Goal: Task Accomplishment & Management: Manage account settings

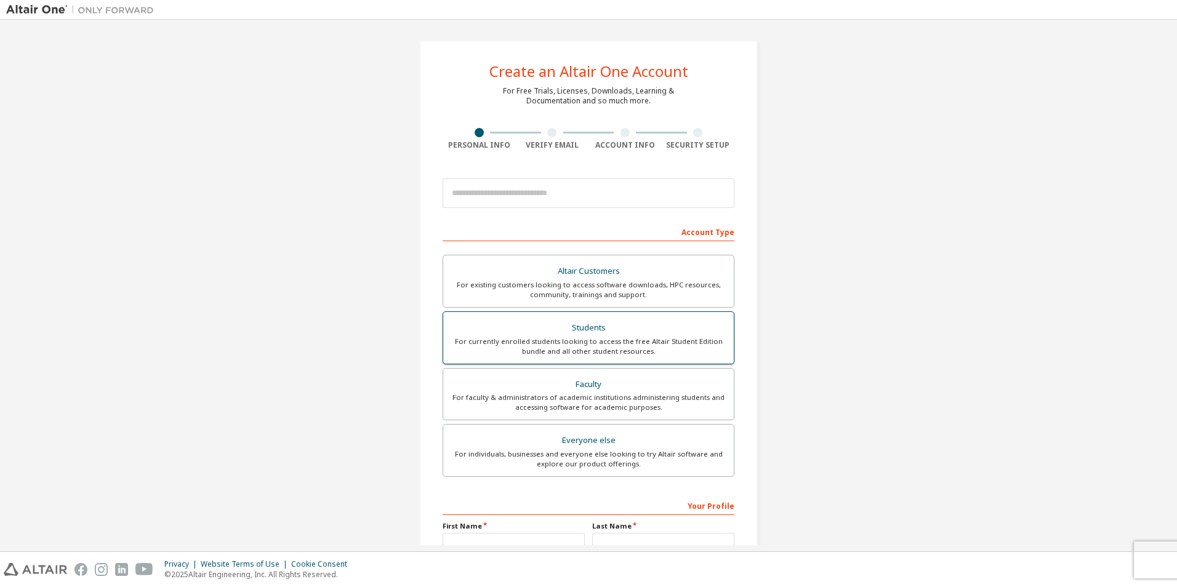
click at [726, 351] on label "Students For currently enrolled students looking to access the free Altair Stud…" at bounding box center [589, 337] width 292 height 53
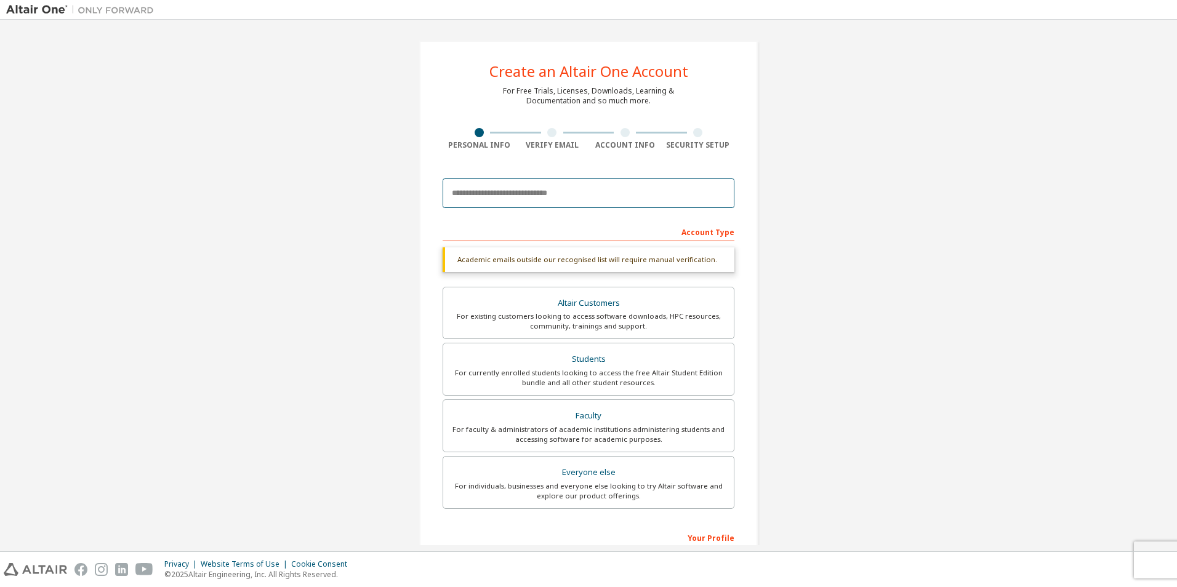
click at [660, 199] on input "email" at bounding box center [589, 193] width 292 height 30
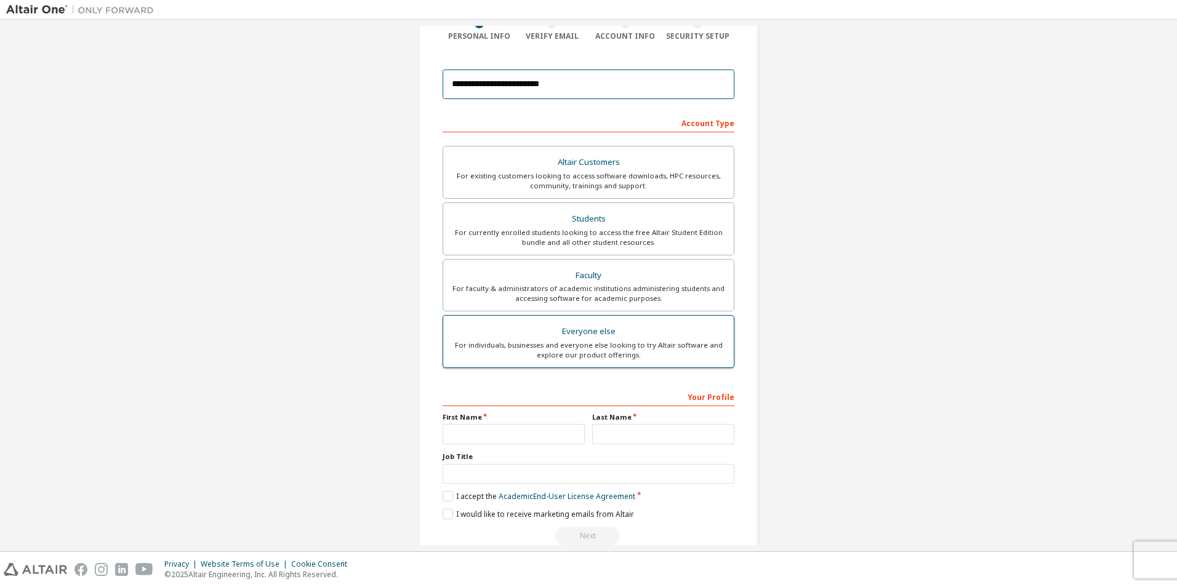
scroll to position [132, 0]
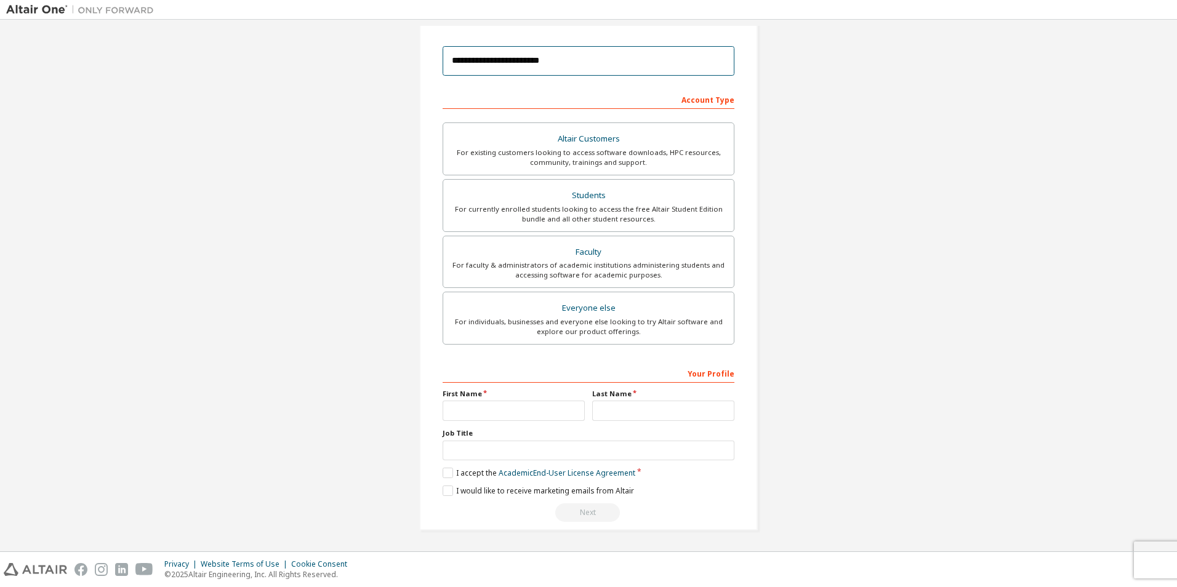
type input "**********"
click at [524, 406] on input "text" at bounding box center [514, 411] width 142 height 20
type input "*******"
type input "**"
type input "*******"
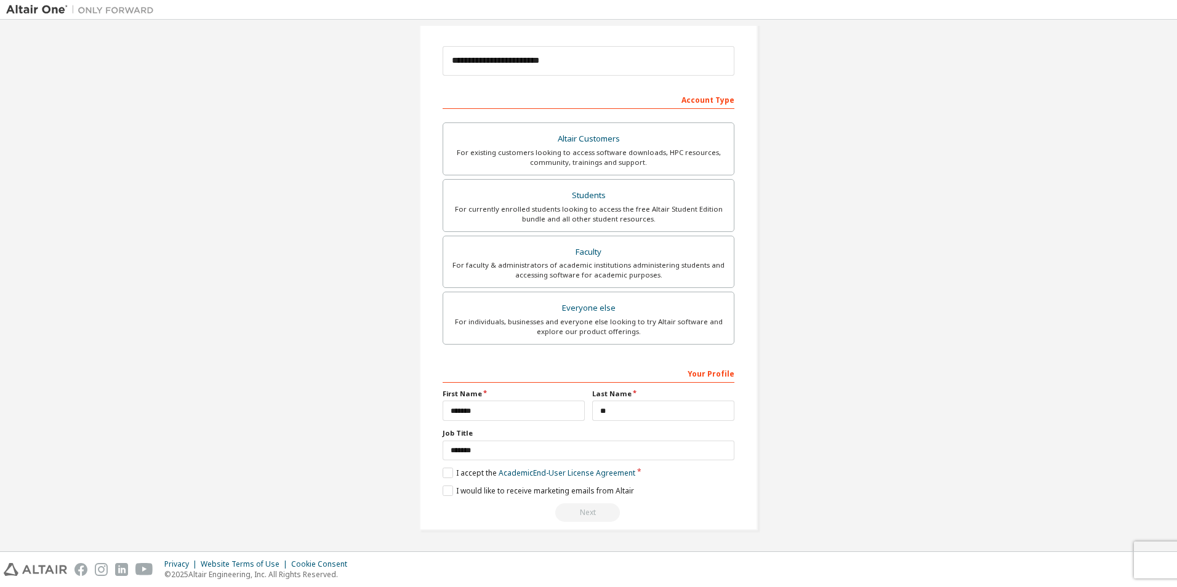
click at [838, 435] on div "**********" at bounding box center [588, 220] width 1164 height 652
click at [449, 471] on label "I accept the Academic End-User License Agreement" at bounding box center [539, 473] width 193 height 10
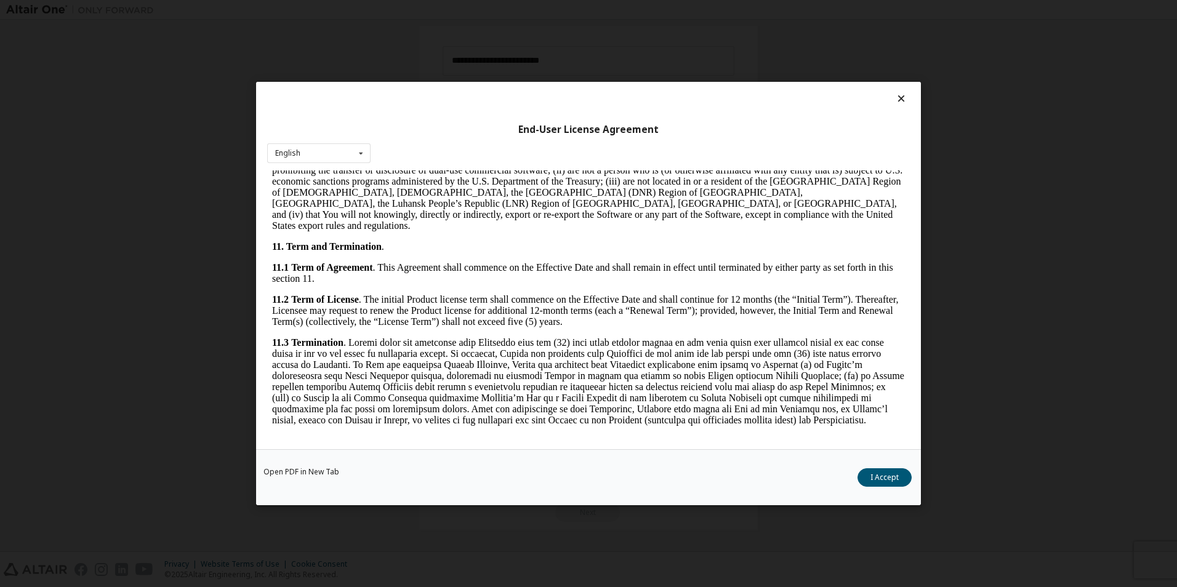
scroll to position [1662, 0]
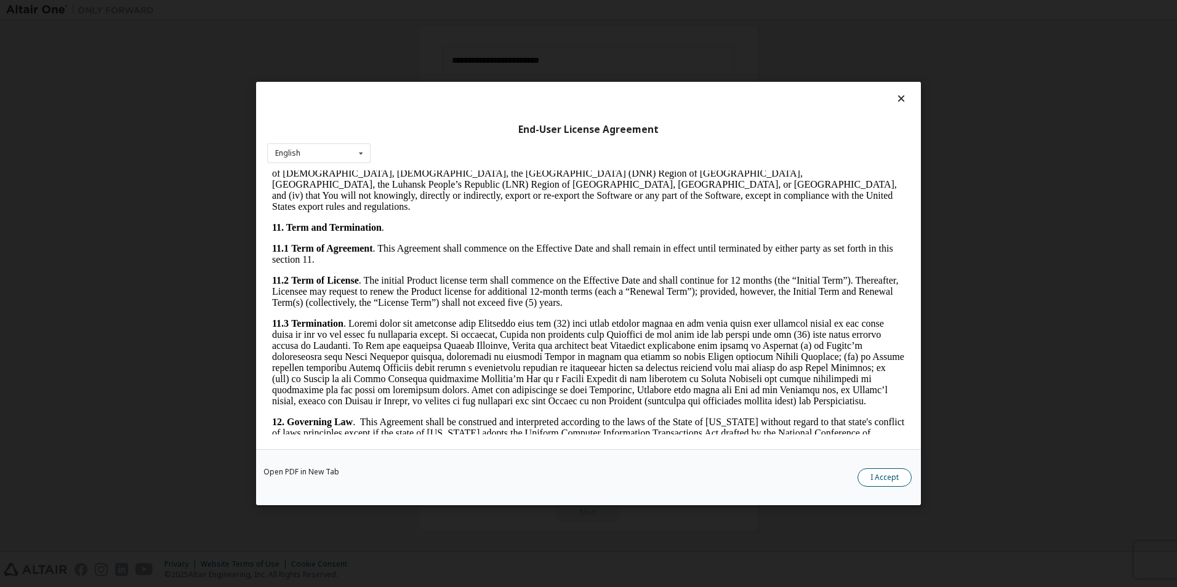
click at [875, 468] on button "I Accept" at bounding box center [884, 477] width 54 height 18
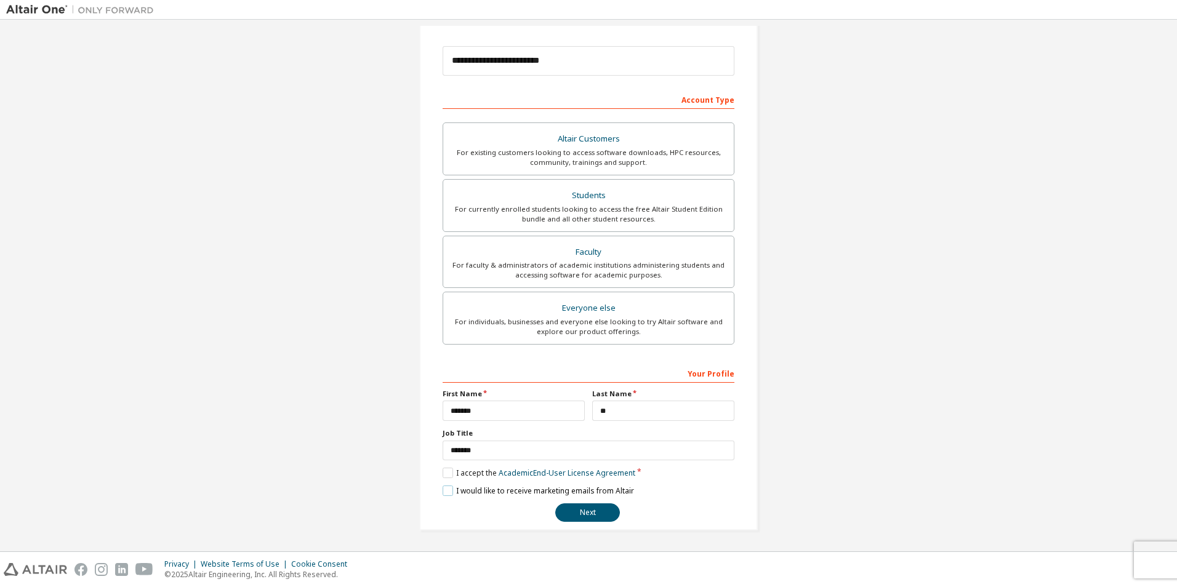
click at [444, 491] on label "I would like to receive marketing emails from Altair" at bounding box center [538, 491] width 191 height 10
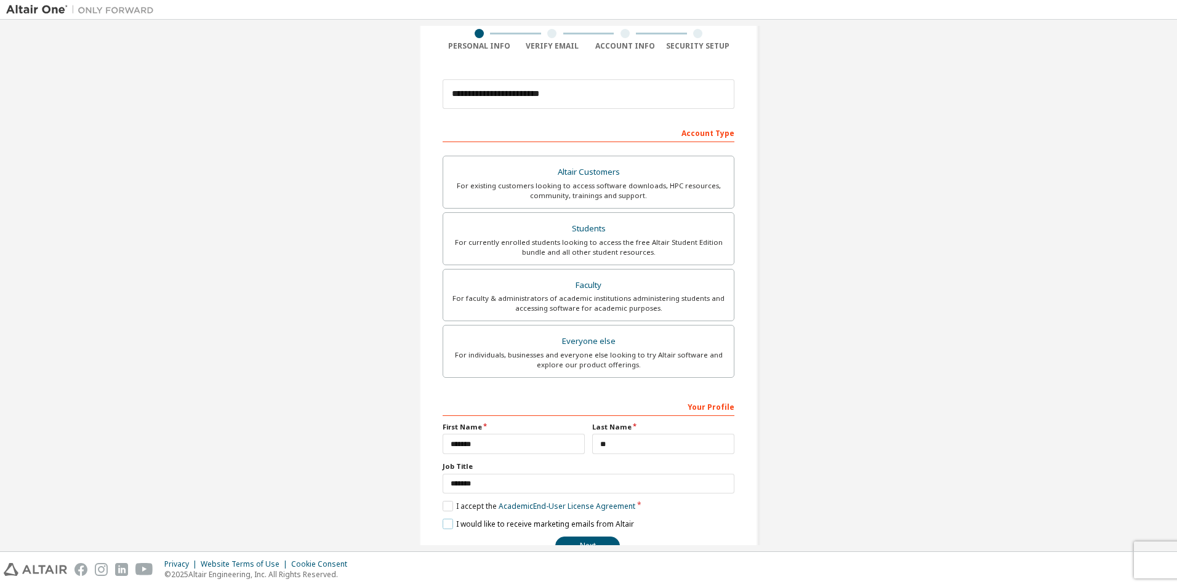
scroll to position [132, 0]
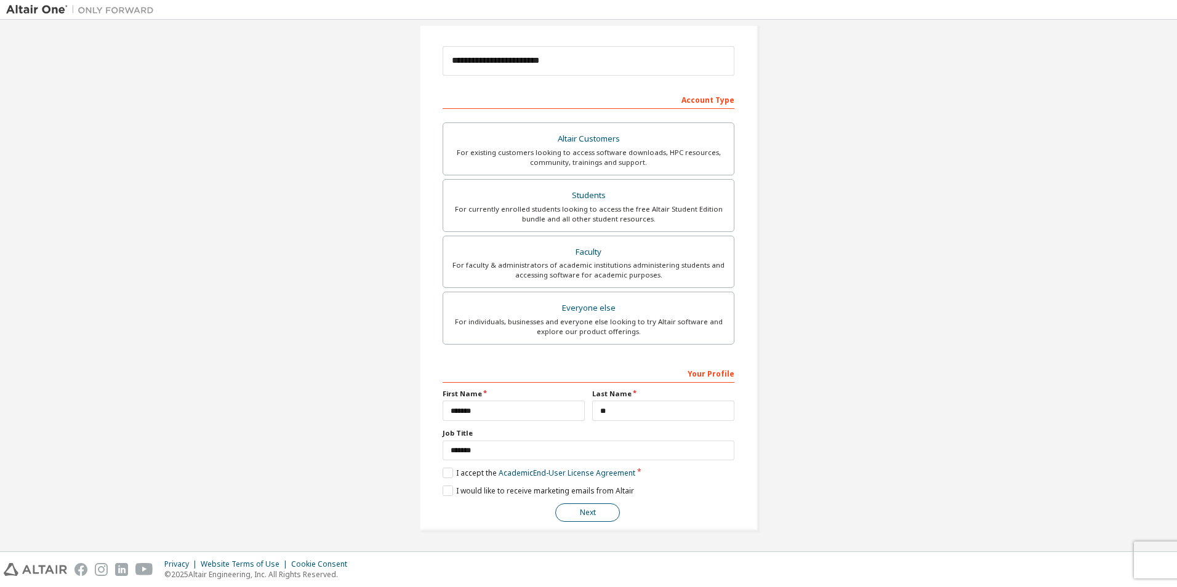
click at [598, 511] on button "Next" at bounding box center [587, 512] width 65 height 18
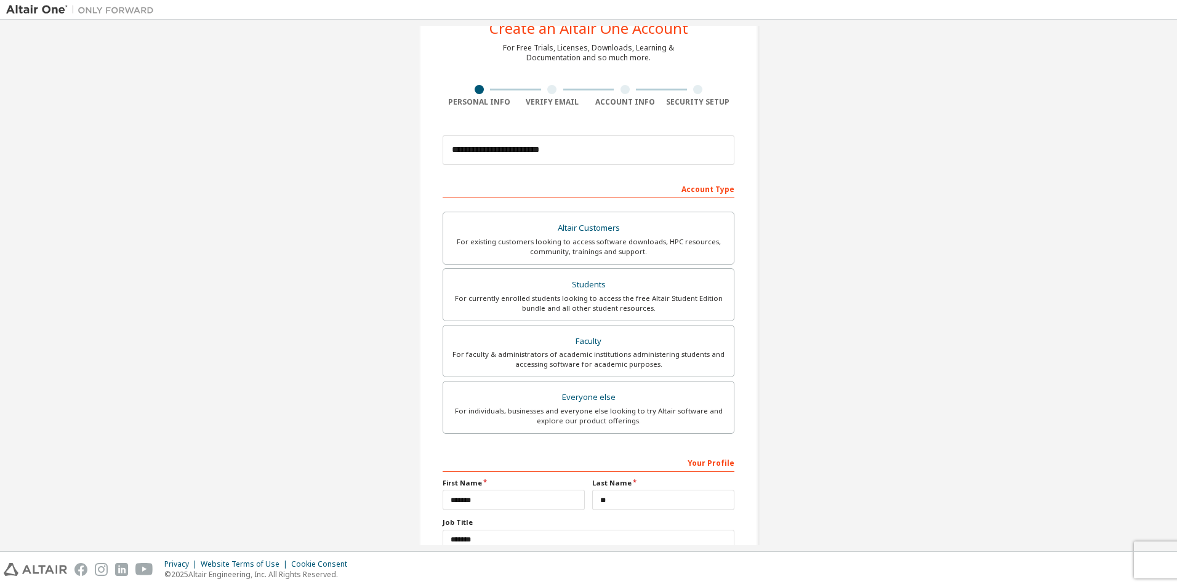
scroll to position [0, 0]
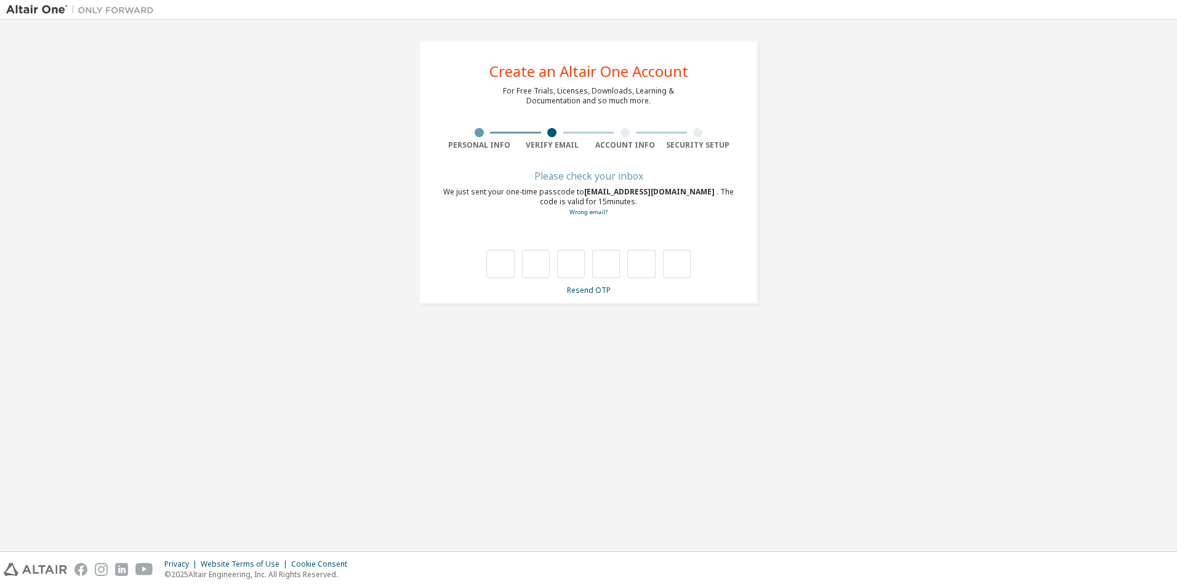
type input "*"
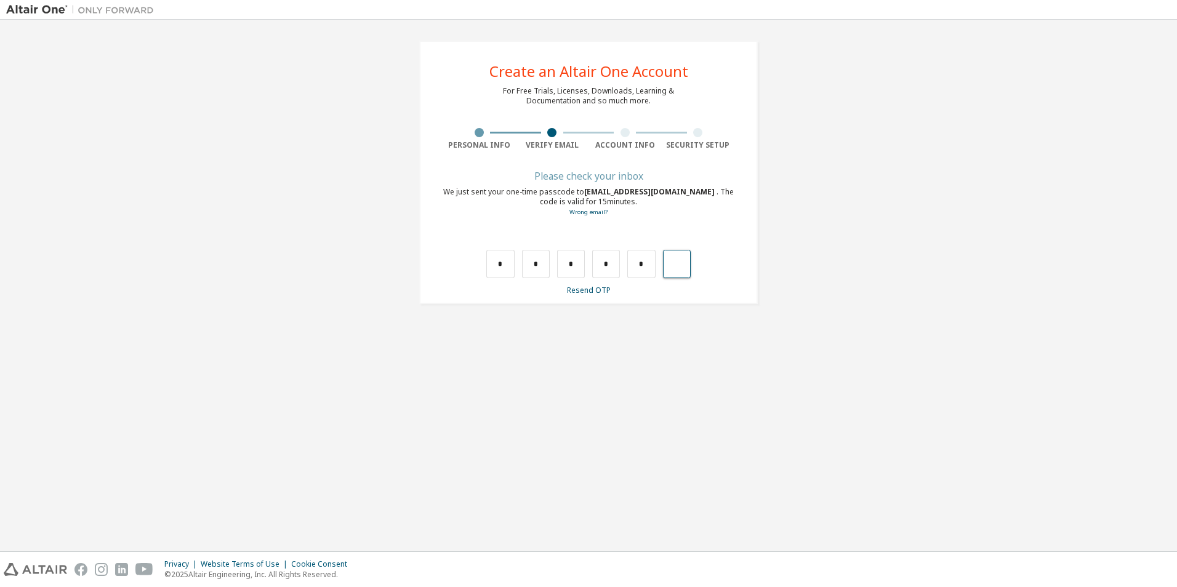
type input "*"
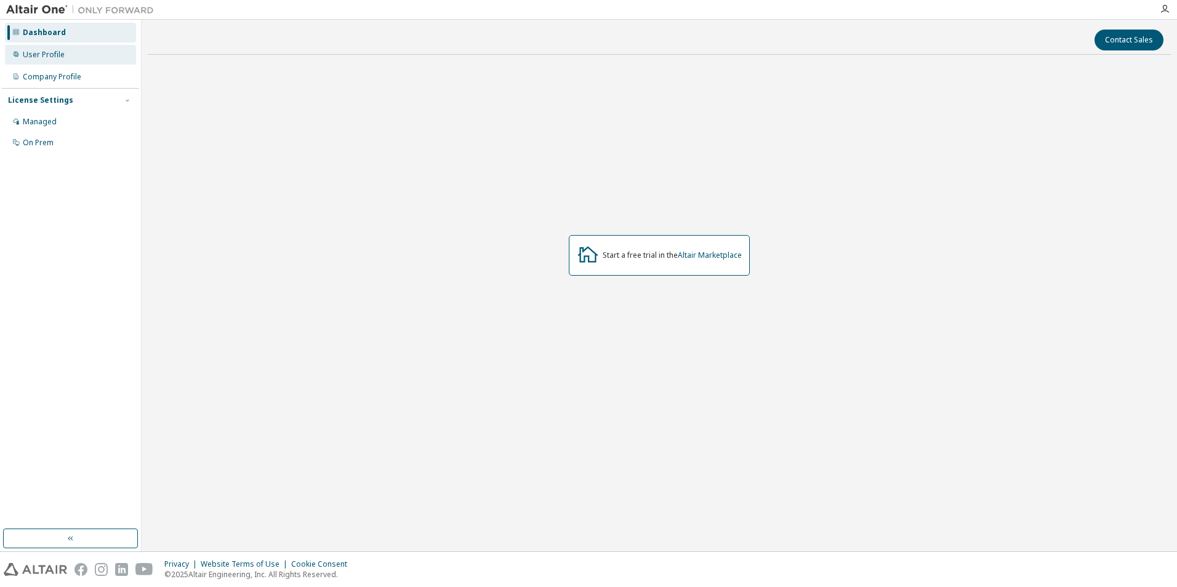
click at [86, 63] on div "User Profile" at bounding box center [70, 55] width 131 height 20
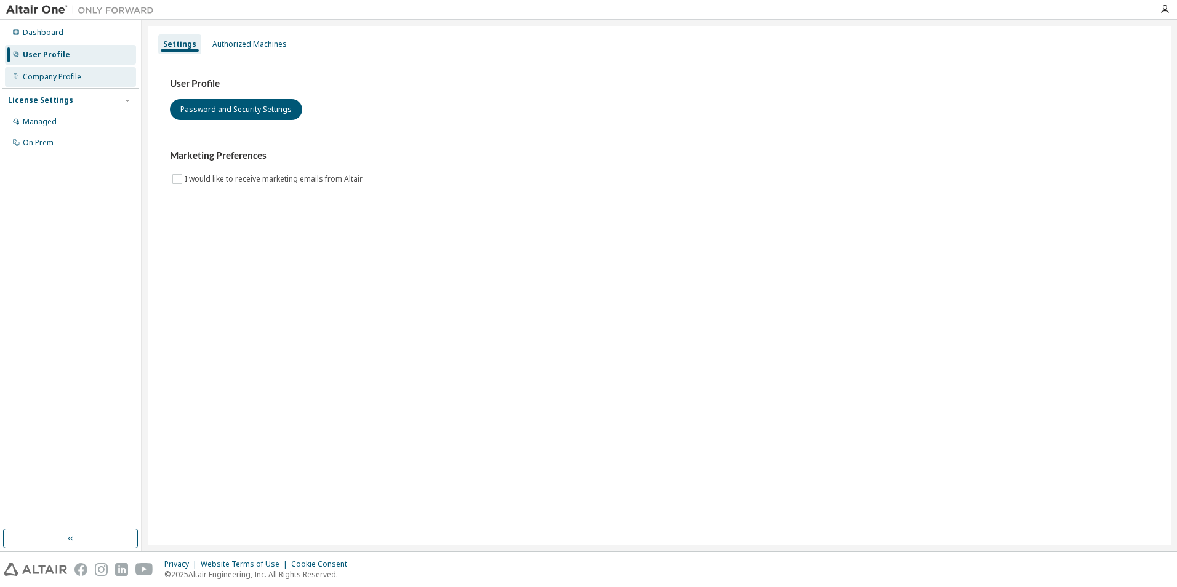
click at [105, 76] on div "Company Profile" at bounding box center [70, 77] width 131 height 20
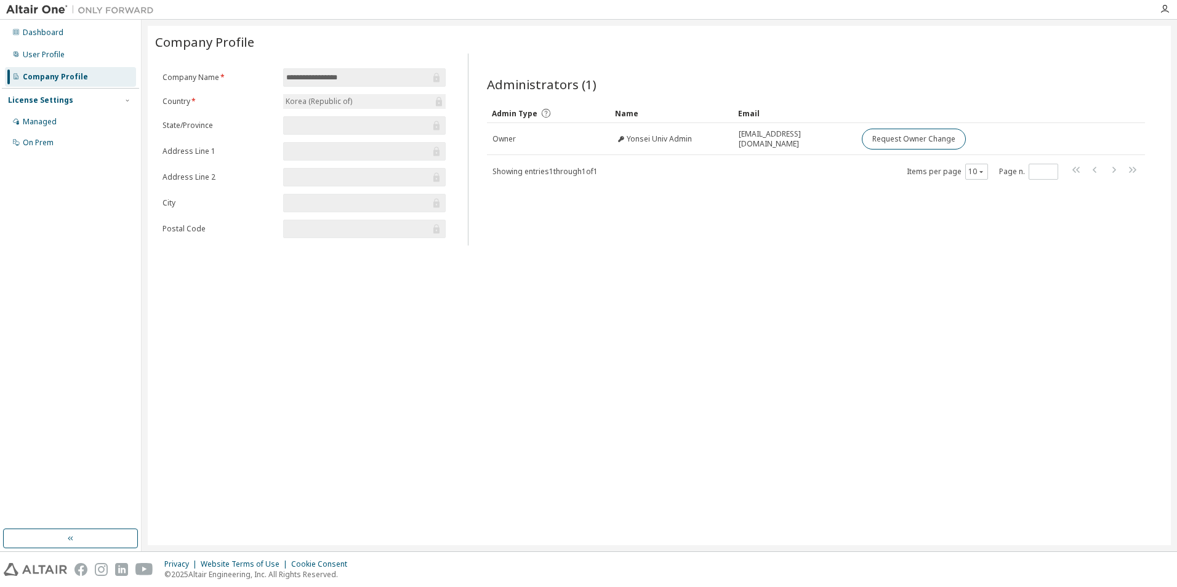
click at [31, 8] on img at bounding box center [83, 10] width 154 height 12
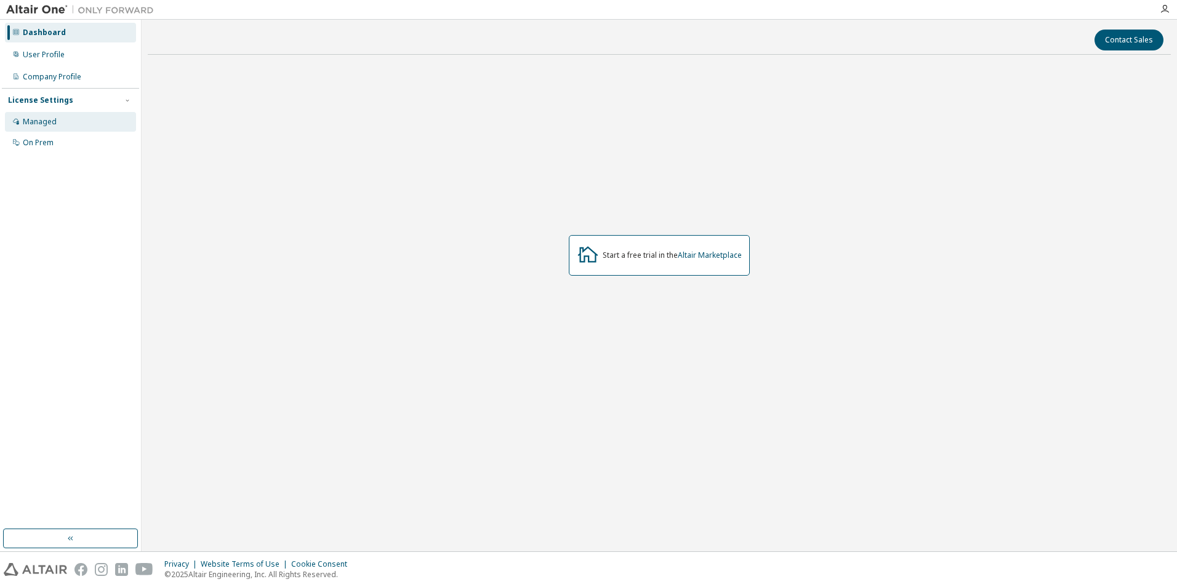
click at [28, 121] on div "Managed" at bounding box center [40, 122] width 34 height 10
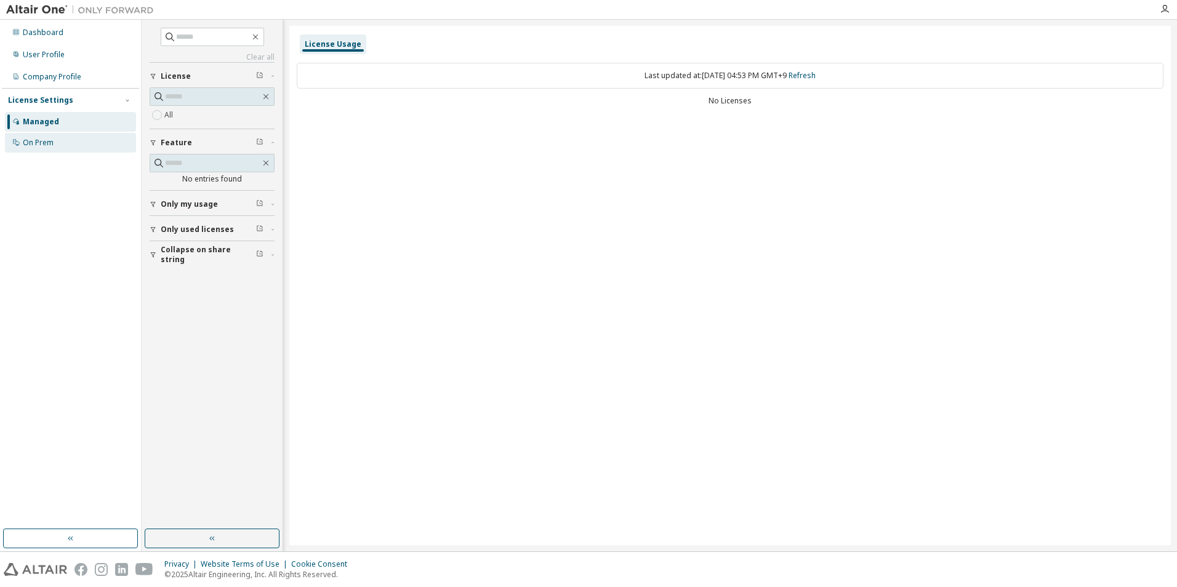
click at [70, 144] on div "On Prem" at bounding box center [70, 143] width 131 height 20
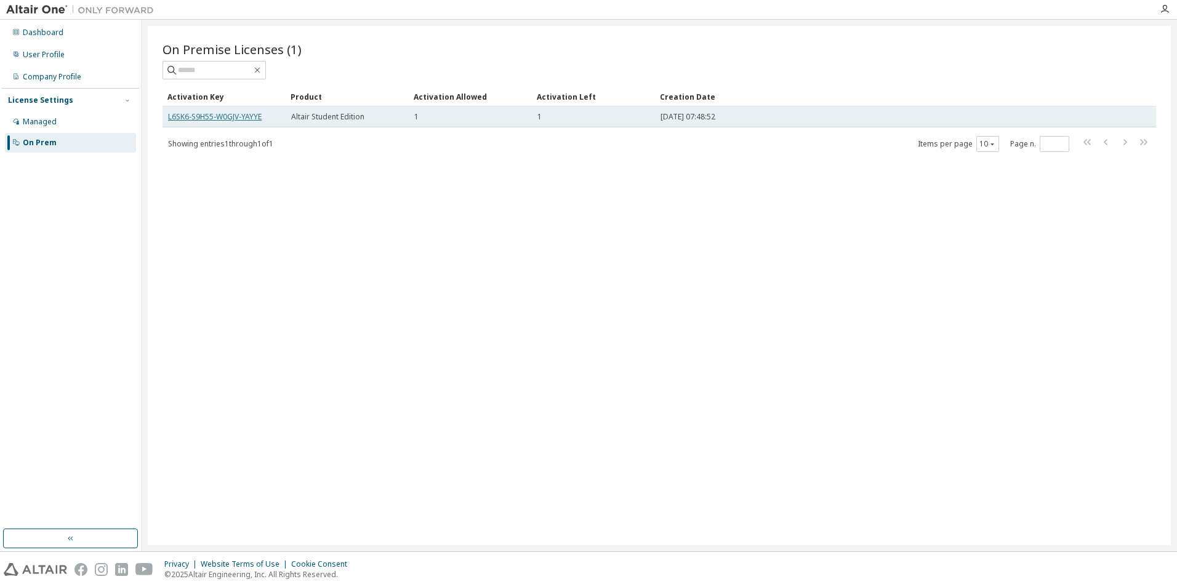
click at [221, 121] on link "L6SK6-S9H55-W0GJV-YAYYE" at bounding box center [215, 116] width 94 height 10
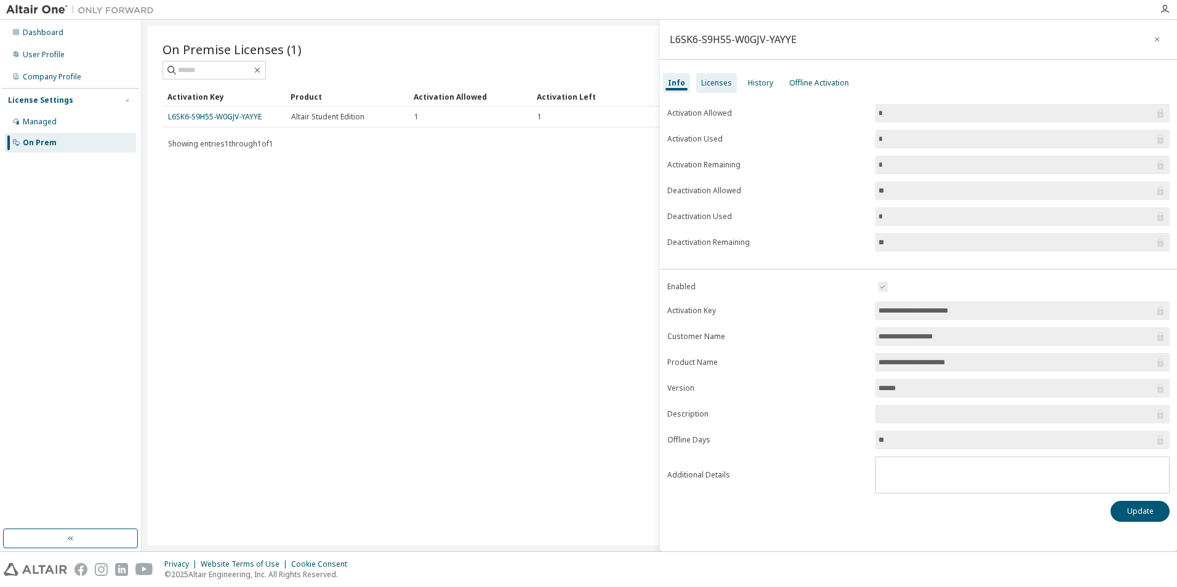
click at [726, 86] on div "Licenses" at bounding box center [716, 83] width 31 height 10
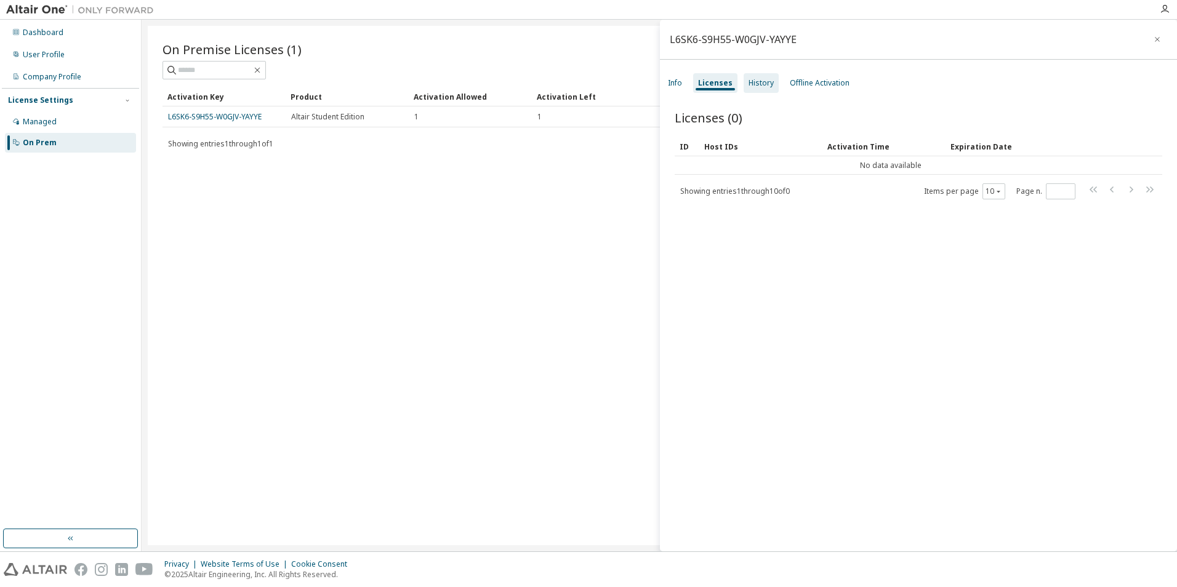
click at [751, 83] on div "History" at bounding box center [760, 83] width 25 height 10
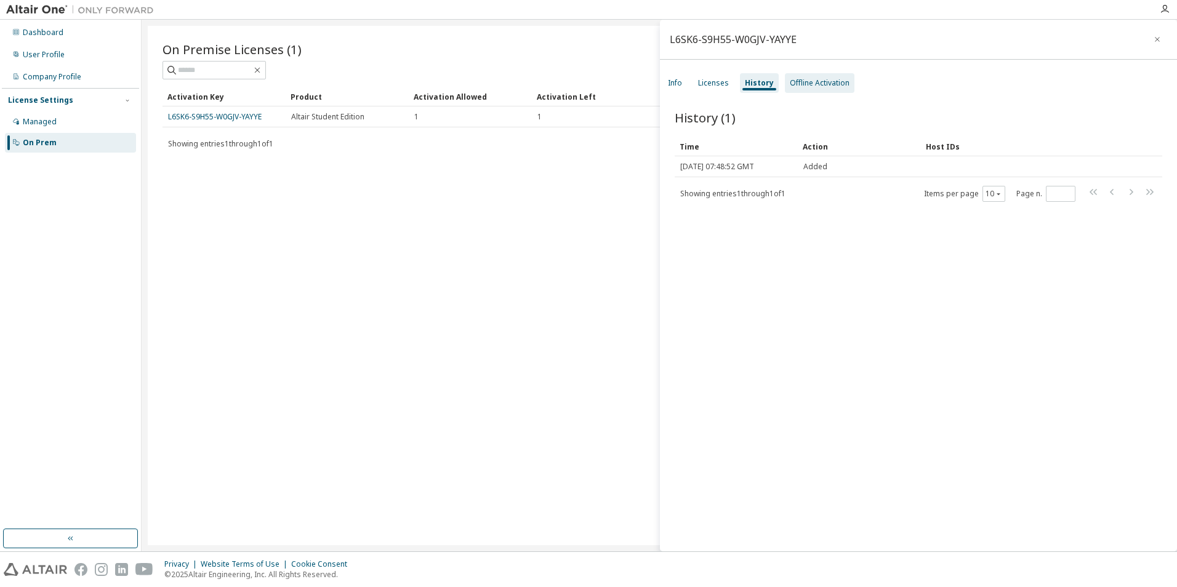
click at [817, 82] on div "Offline Activation" at bounding box center [820, 83] width 60 height 10
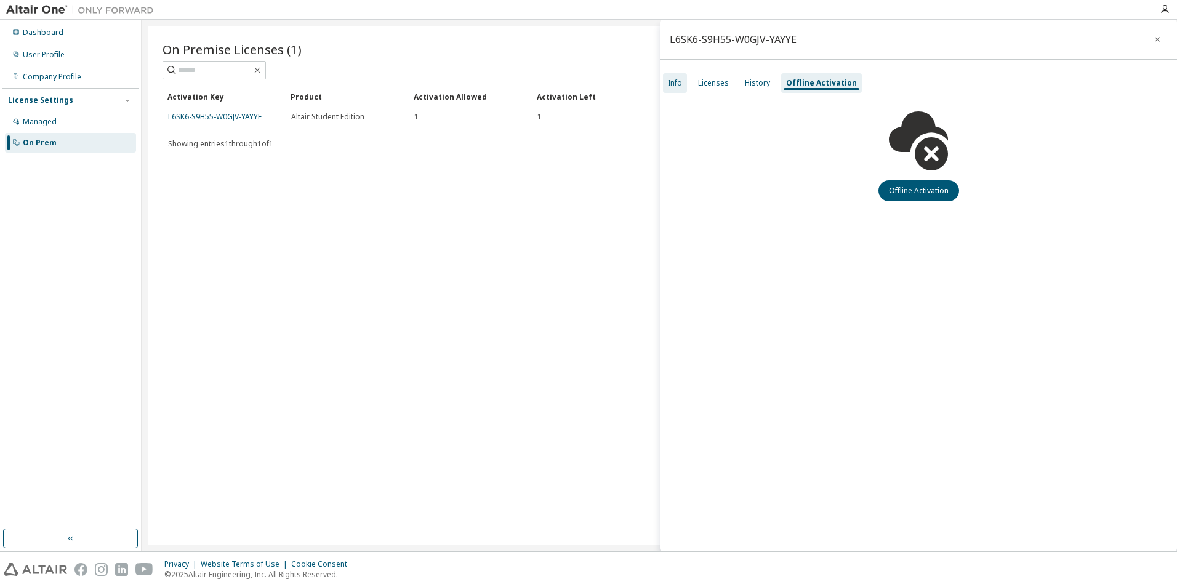
click at [681, 89] on div "Info" at bounding box center [675, 83] width 24 height 20
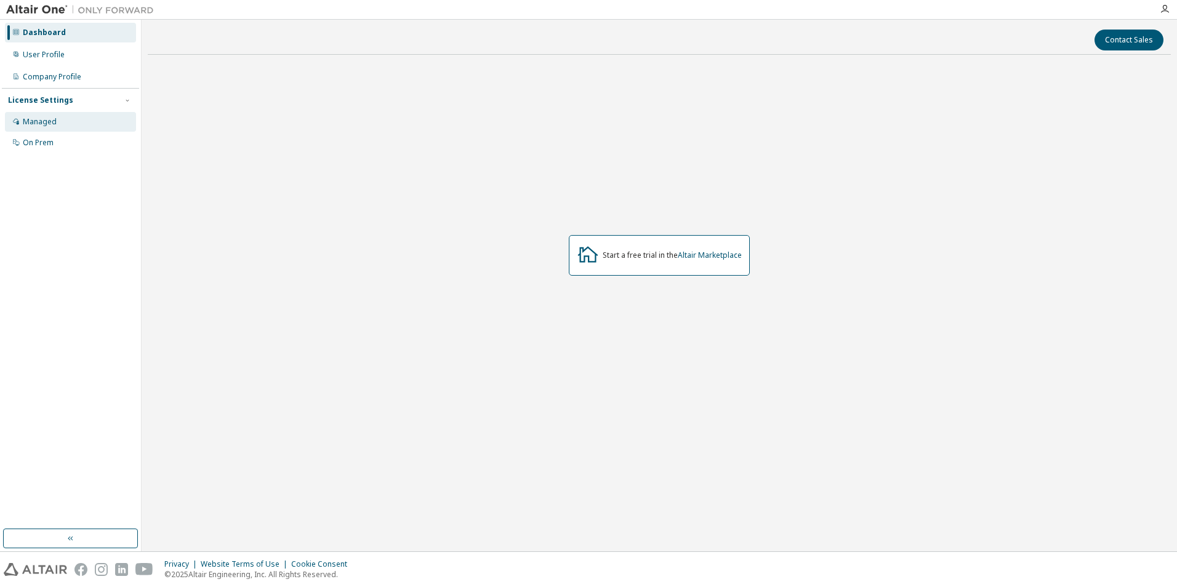
click at [63, 130] on div "Managed" at bounding box center [70, 122] width 131 height 20
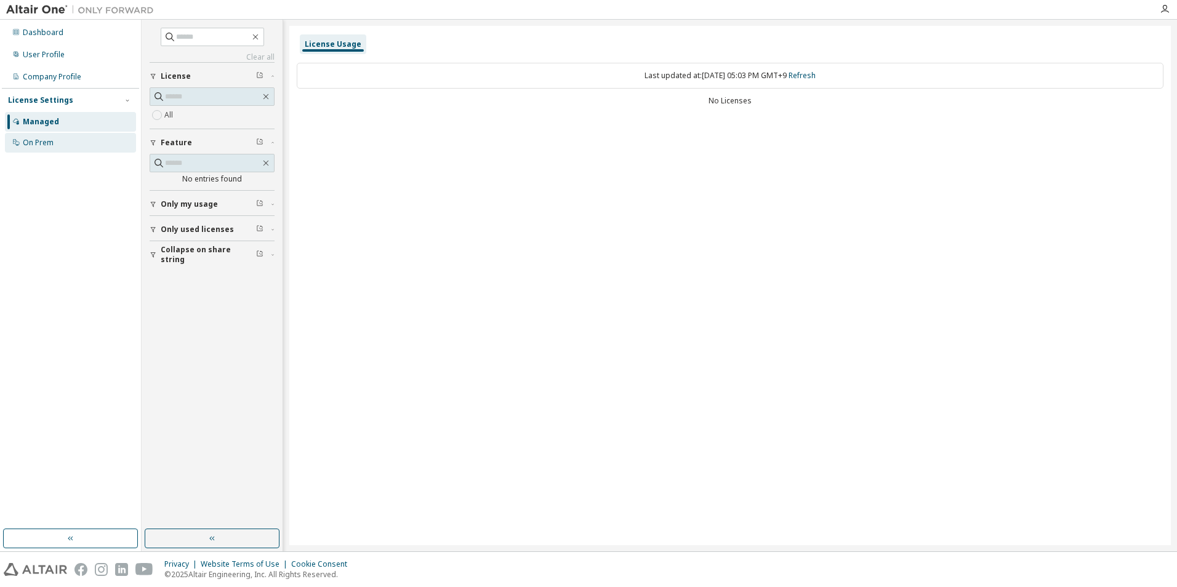
click at [57, 145] on div "On Prem" at bounding box center [70, 143] width 131 height 20
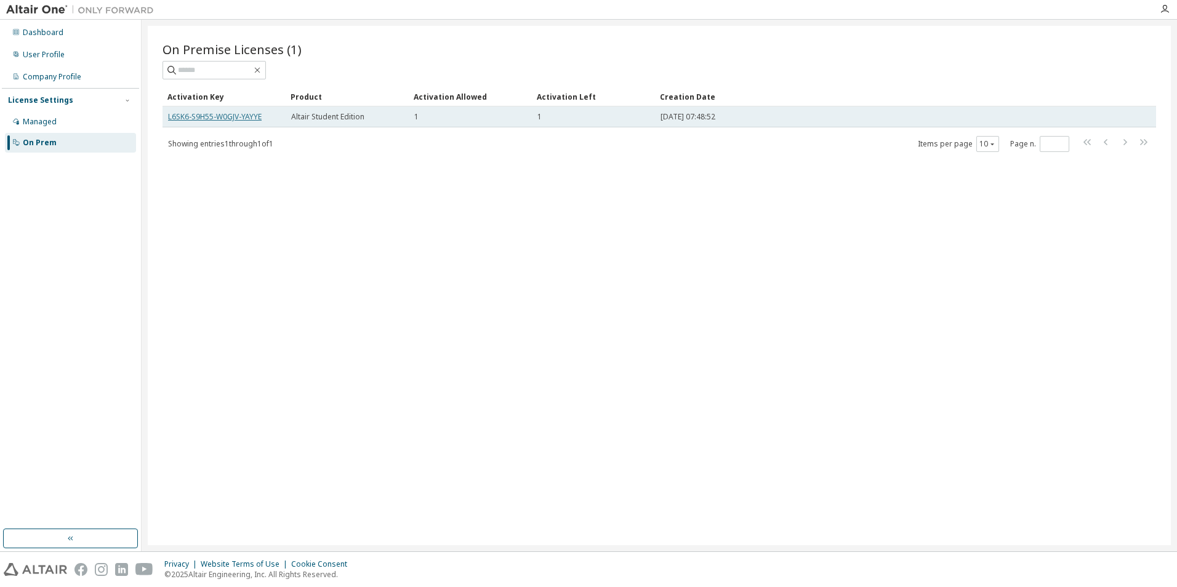
click at [246, 118] on link "L6SK6-S9H55-W0GJV-YAYYE" at bounding box center [215, 116] width 94 height 10
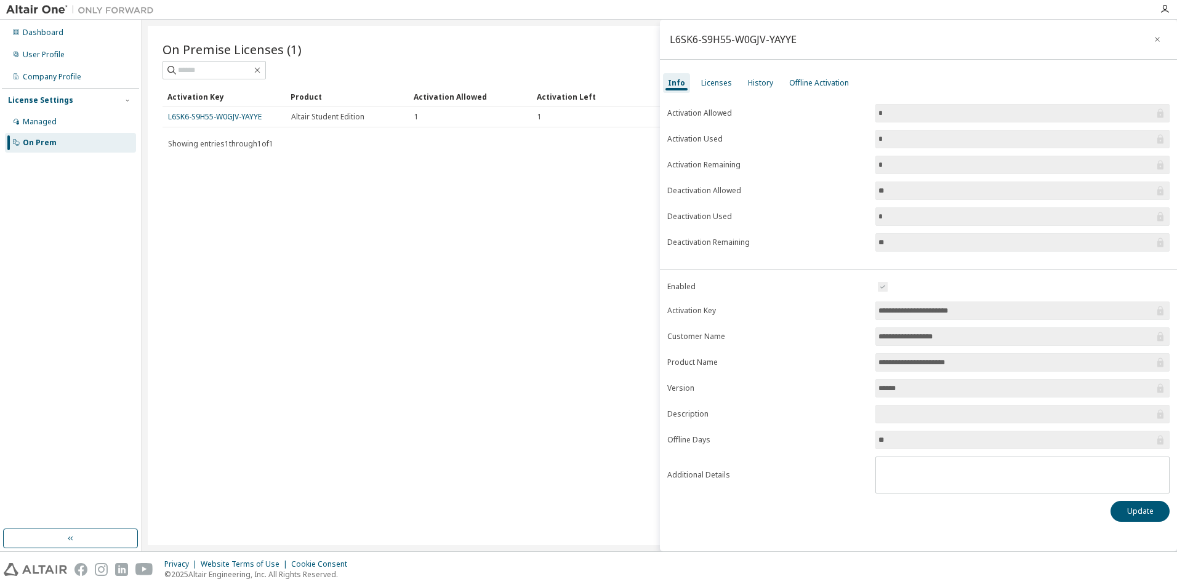
drag, startPoint x: 977, startPoint y: 311, endPoint x: 875, endPoint y: 311, distance: 102.2
click at [875, 311] on span "**********" at bounding box center [1022, 311] width 294 height 18
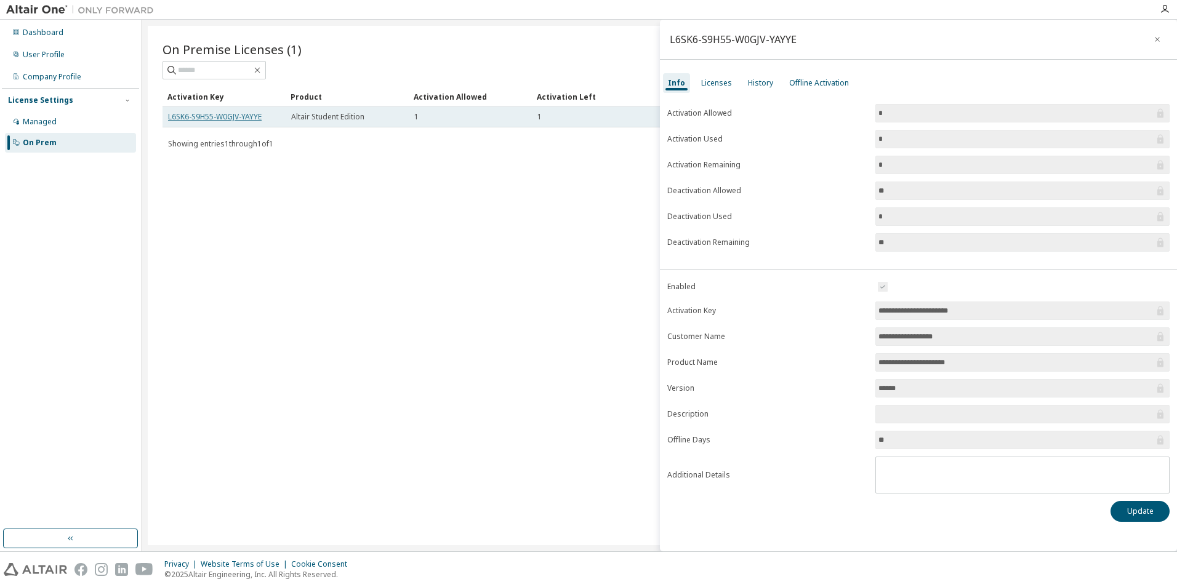
click at [260, 117] on link "L6SK6-S9H55-W0GJV-YAYYE" at bounding box center [215, 116] width 94 height 10
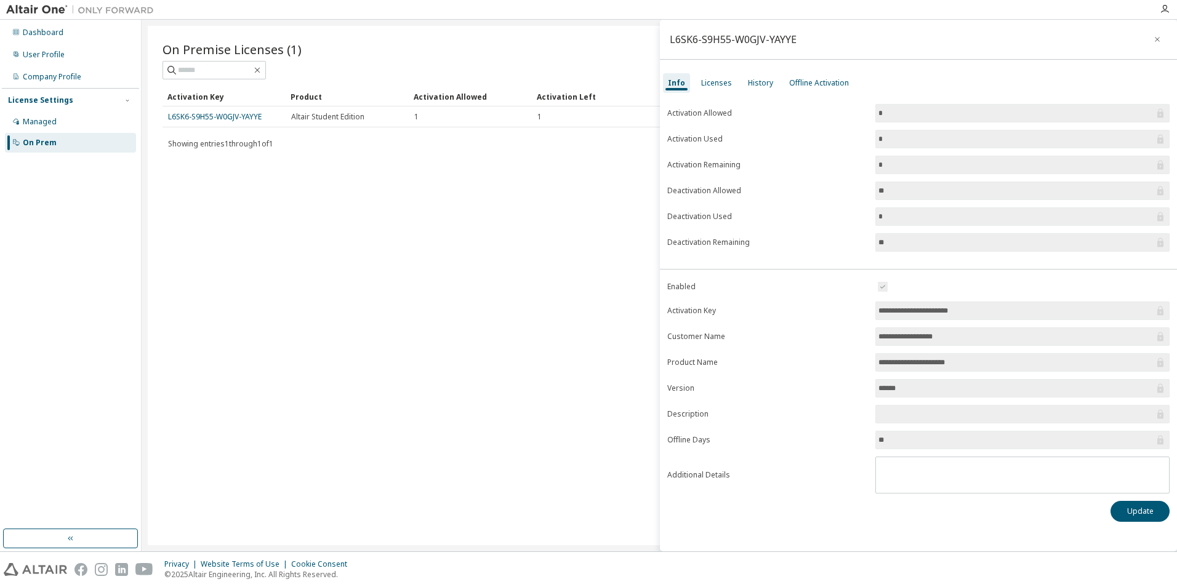
drag, startPoint x: 974, startPoint y: 310, endPoint x: 810, endPoint y: 316, distance: 163.8
click at [810, 316] on form "**********" at bounding box center [918, 386] width 502 height 214
click at [713, 83] on div "Licenses" at bounding box center [716, 83] width 31 height 10
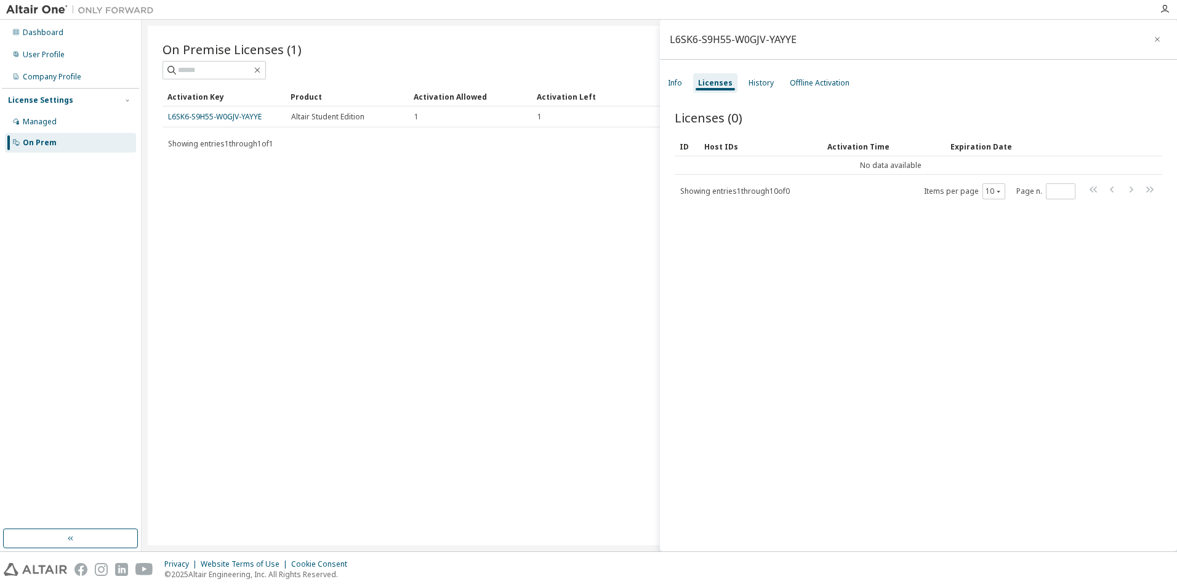
click at [542, 180] on div "On Premise Licenses (1) Clear Load Save Save As Field Operator Value Select fil…" at bounding box center [659, 285] width 1023 height 519
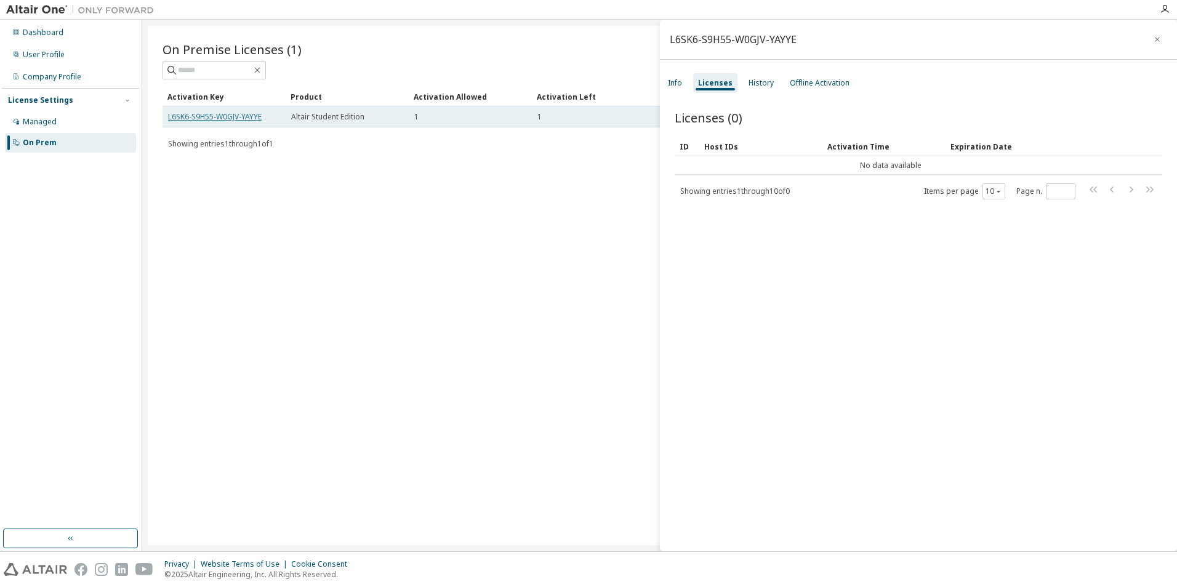
click at [260, 118] on link "L6SK6-S9H55-W0GJV-YAYYE" at bounding box center [215, 116] width 94 height 10
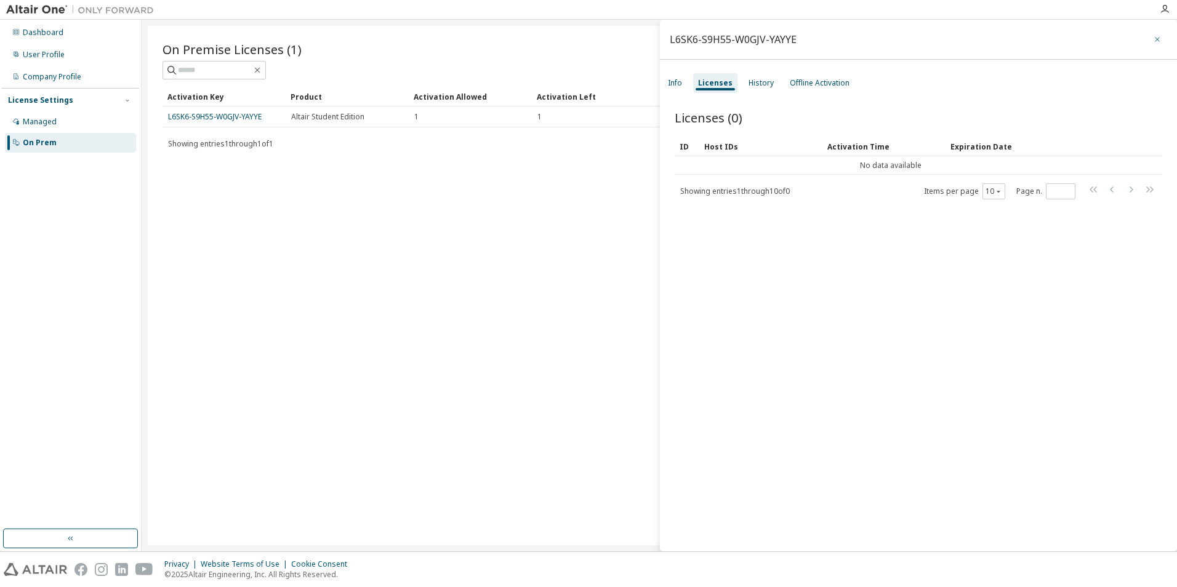
click at [1153, 39] on icon "button" at bounding box center [1157, 39] width 9 height 10
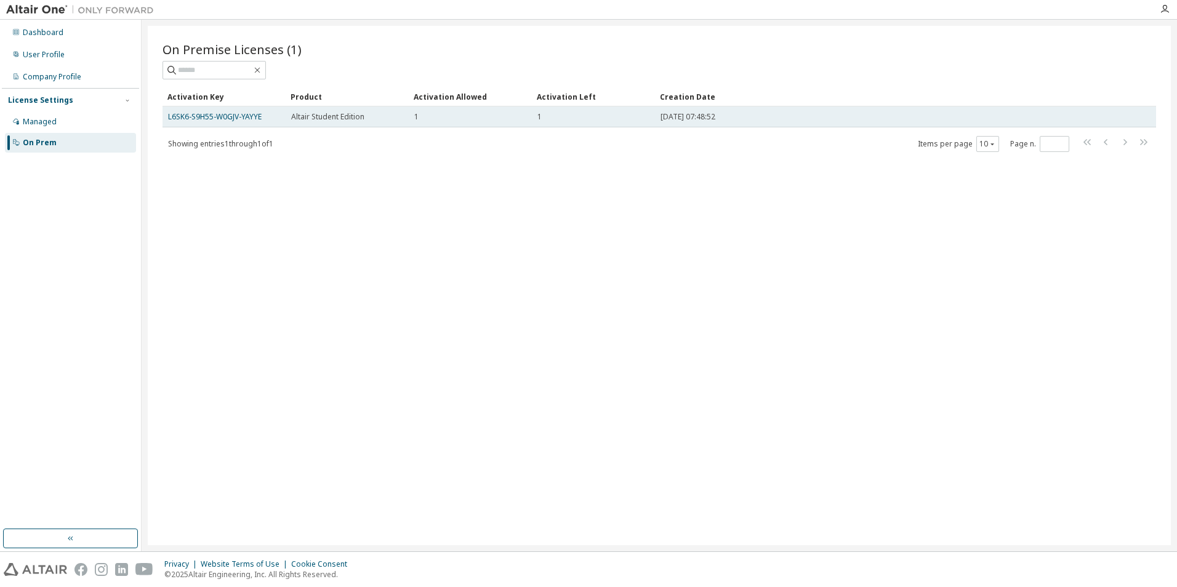
click at [217, 124] on td "L6SK6-S9H55-W0GJV-YAYYE" at bounding box center [223, 116] width 123 height 21
click at [212, 121] on link "L6SK6-S9H55-W0GJV-YAYYE" at bounding box center [215, 116] width 94 height 10
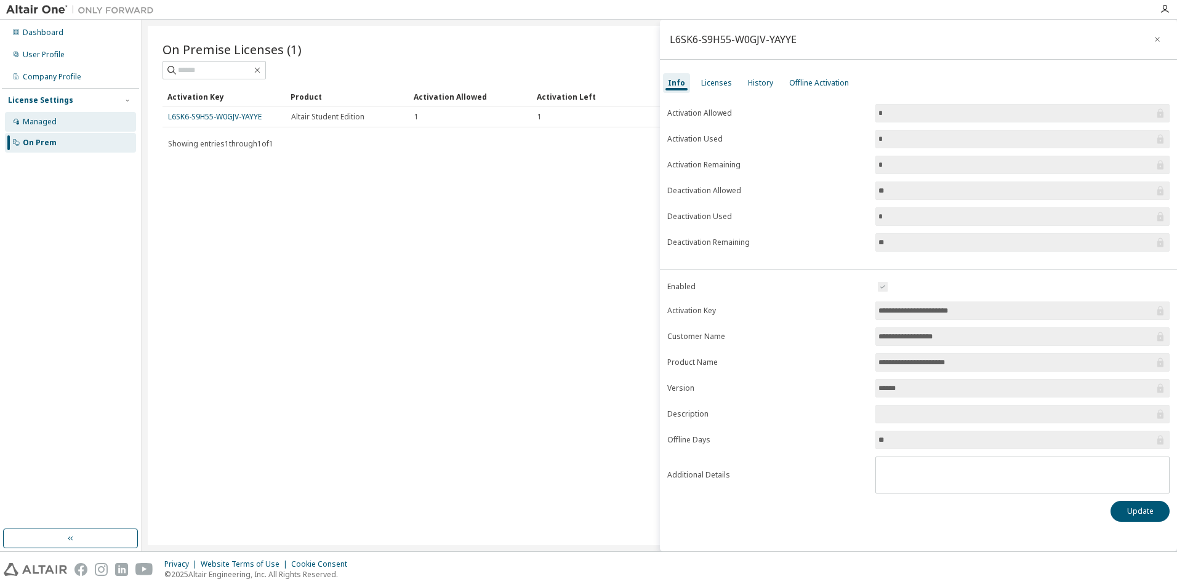
click at [41, 118] on div "Managed" at bounding box center [40, 122] width 34 height 10
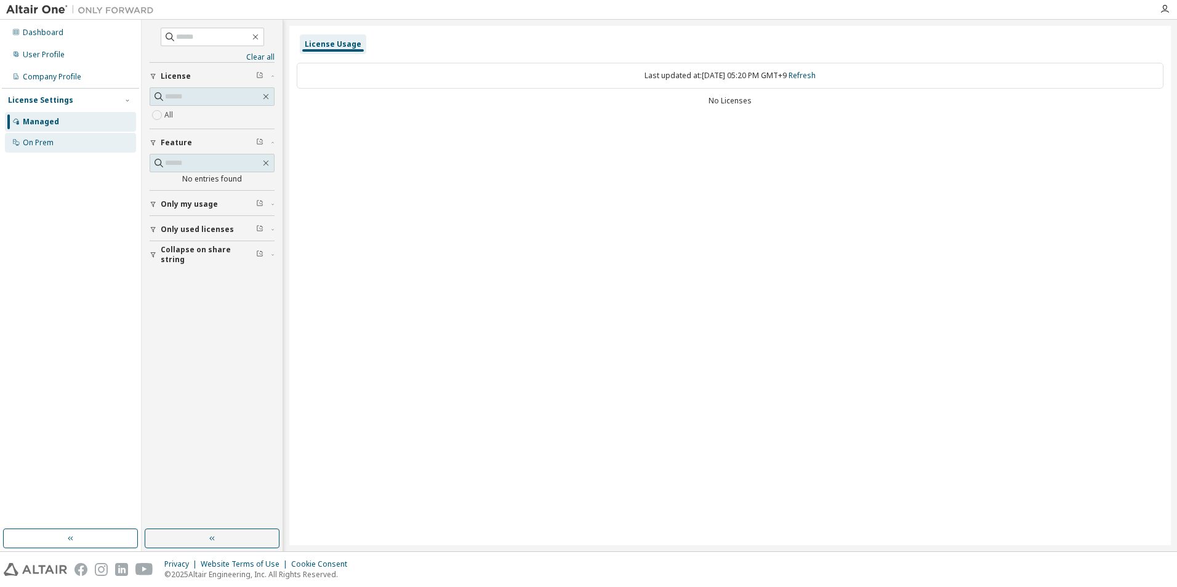
click at [59, 140] on div "On Prem" at bounding box center [70, 143] width 131 height 20
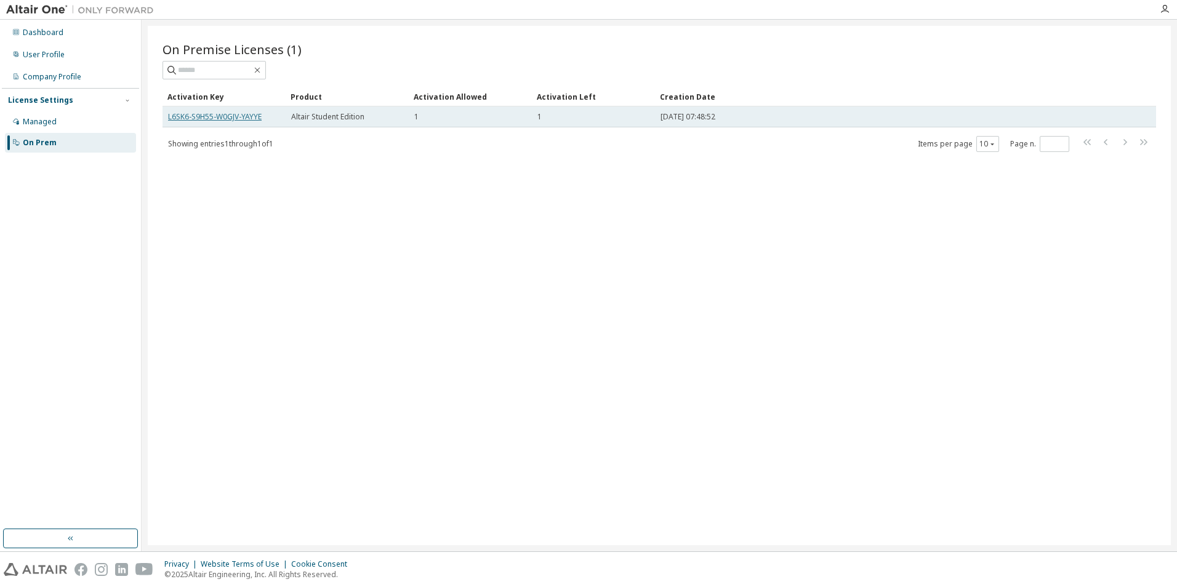
click at [234, 116] on link "L6SK6-S9H55-W0GJV-YAYYE" at bounding box center [215, 116] width 94 height 10
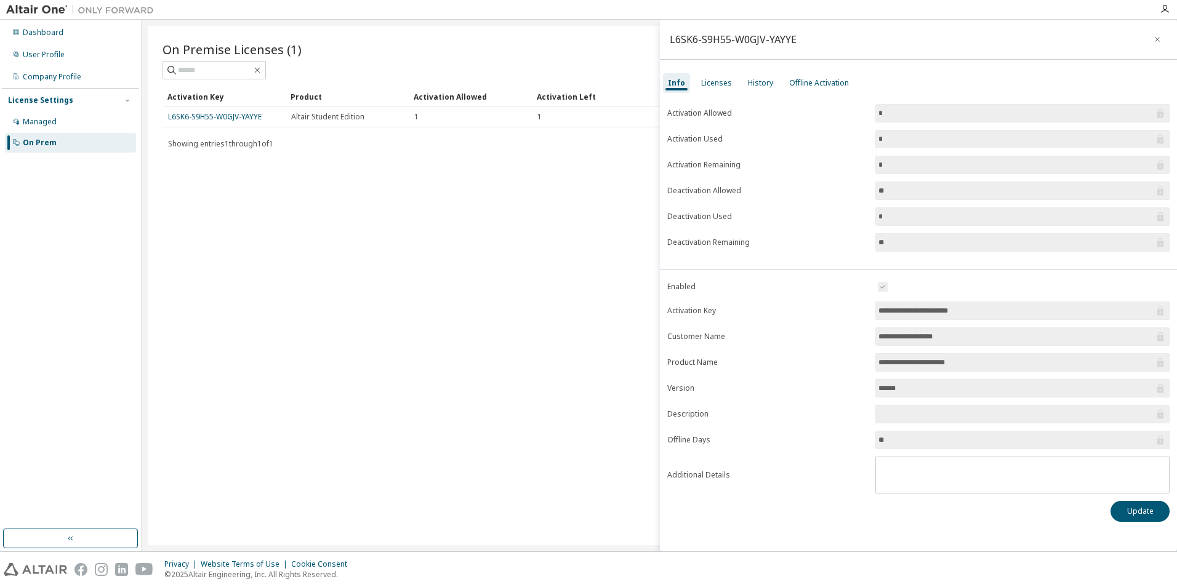
click at [960, 366] on input "**********" at bounding box center [1016, 362] width 276 height 12
drag, startPoint x: 960, startPoint y: 366, endPoint x: 843, endPoint y: 366, distance: 117.6
click at [843, 366] on form "**********" at bounding box center [918, 386] width 502 height 214
drag, startPoint x: 843, startPoint y: 366, endPoint x: 1037, endPoint y: 316, distance: 200.6
click at [1037, 316] on input "**********" at bounding box center [1016, 311] width 276 height 12
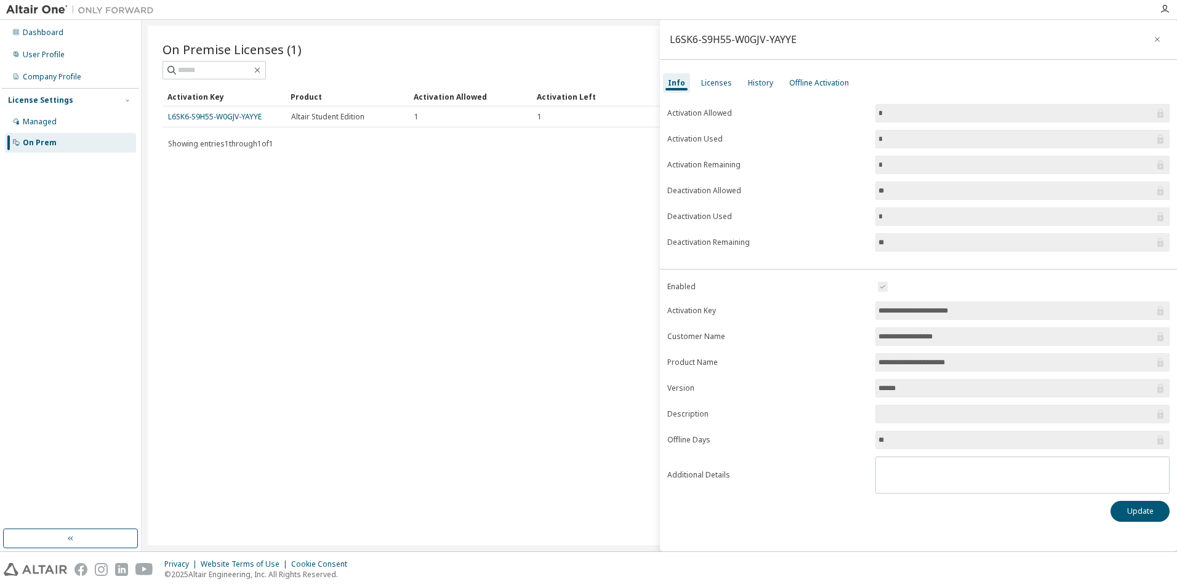
click at [398, 286] on div "On Premise Licenses (1) Clear Load Save Save As Field Operator Value Select fil…" at bounding box center [659, 285] width 1023 height 519
click at [90, 44] on div "Dashboard User Profile Company Profile License Settings Managed On Prem" at bounding box center [70, 88] width 137 height 132
click at [86, 52] on div "User Profile" at bounding box center [70, 55] width 131 height 20
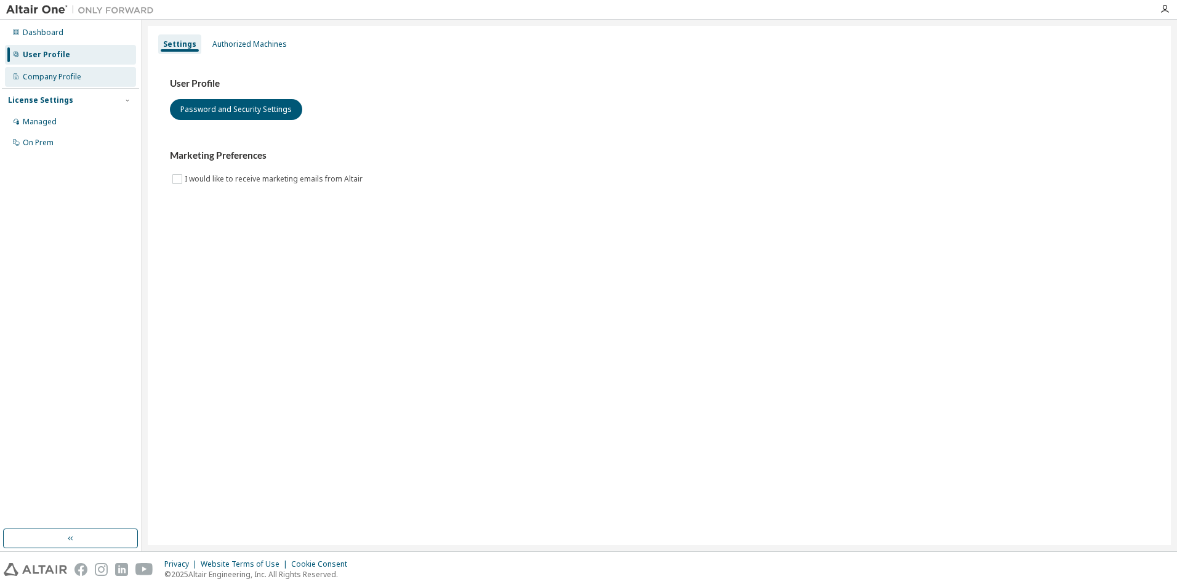
click at [97, 73] on div "Company Profile" at bounding box center [70, 77] width 131 height 20
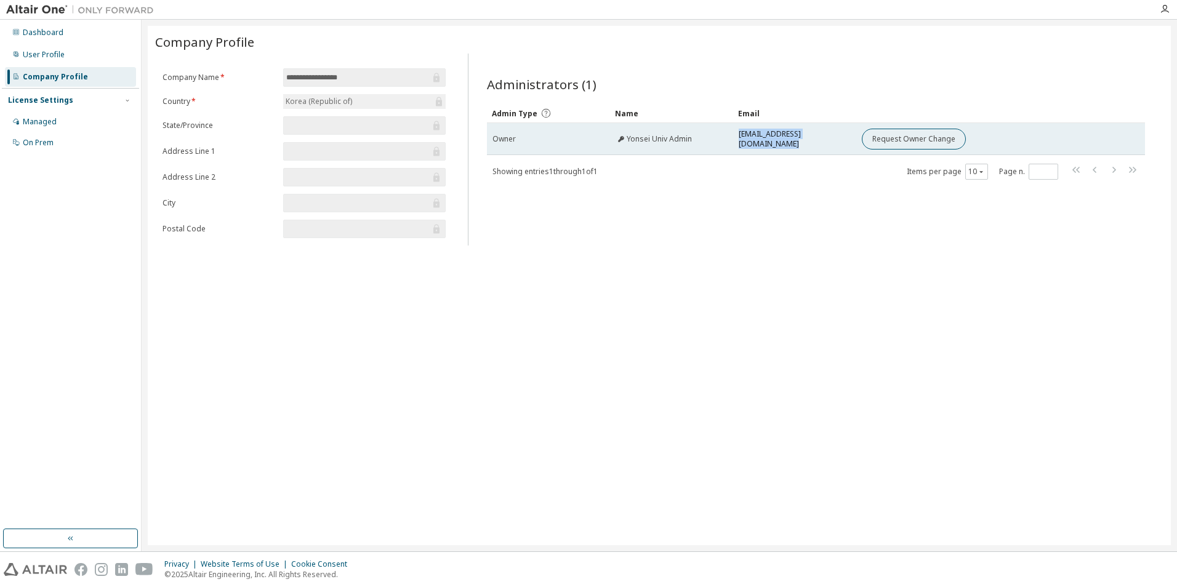
drag, startPoint x: 739, startPoint y: 142, endPoint x: 857, endPoint y: 146, distance: 117.6
click at [857, 146] on tr "Owner Yonsei Univ Admin altairkorealic+Yonseiuniv@gmail.com Request Owner Change" at bounding box center [816, 139] width 658 height 32
drag, startPoint x: 857, startPoint y: 146, endPoint x: 820, endPoint y: 138, distance: 37.1
click at [820, 138] on span "altairkorealic+Yonseiuniv@gmail.com" at bounding box center [795, 139] width 112 height 20
click at [741, 139] on span "altairkorealic+Yonseiuniv@gmail.com" at bounding box center [795, 139] width 112 height 20
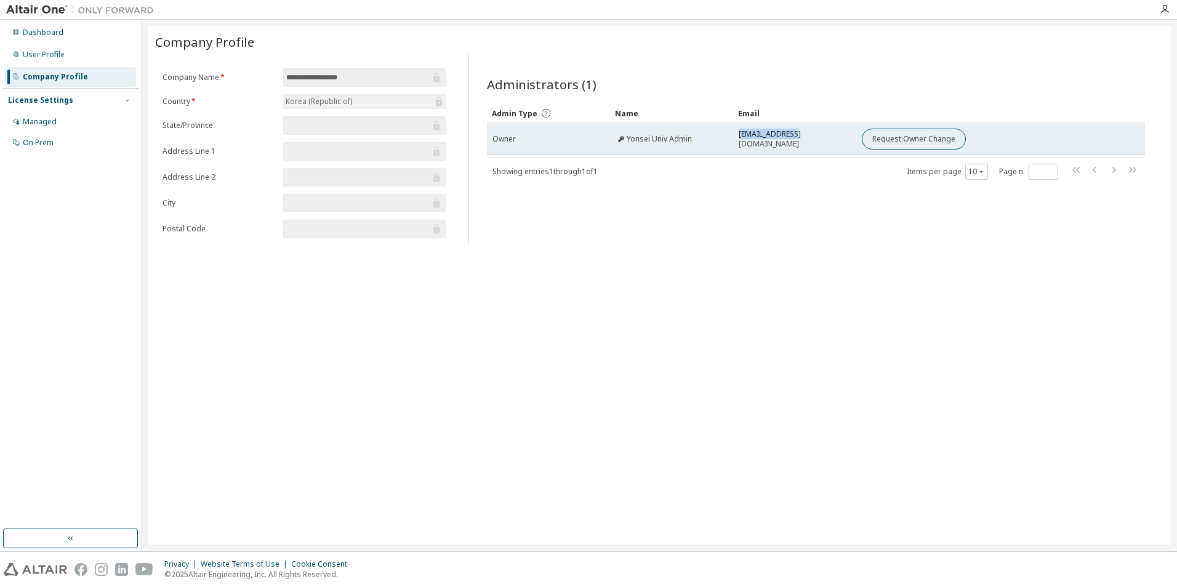
click at [741, 139] on span "altairkorealic+Yonseiuniv@gmail.com" at bounding box center [795, 139] width 112 height 20
click at [739, 140] on span "altairkorealic+Yonseiuniv@gmail.com" at bounding box center [795, 139] width 112 height 20
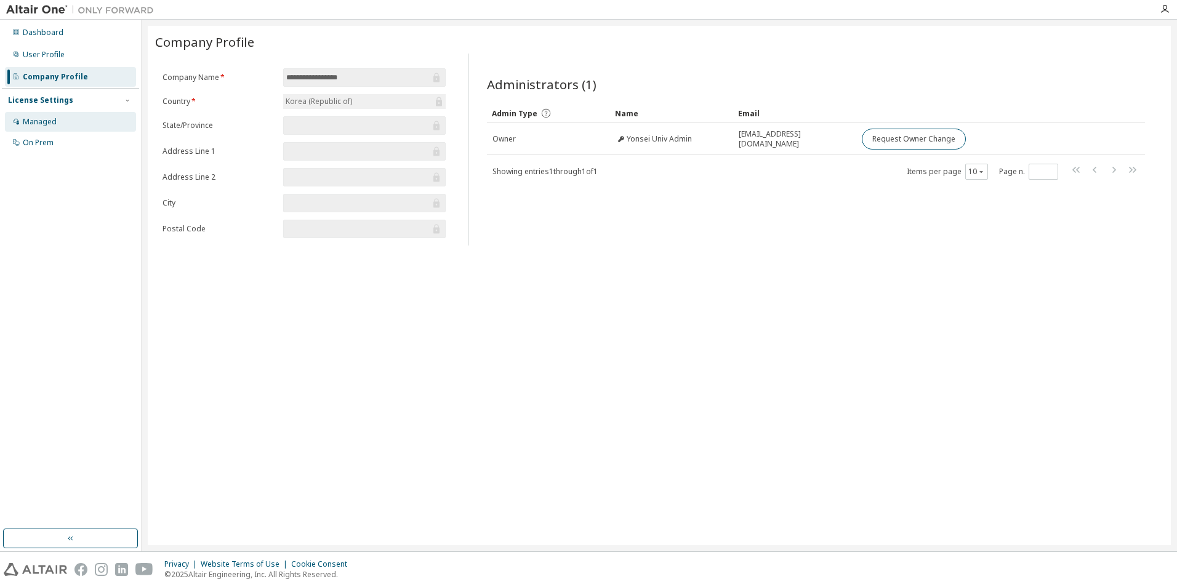
click at [65, 119] on div "Managed" at bounding box center [70, 122] width 131 height 20
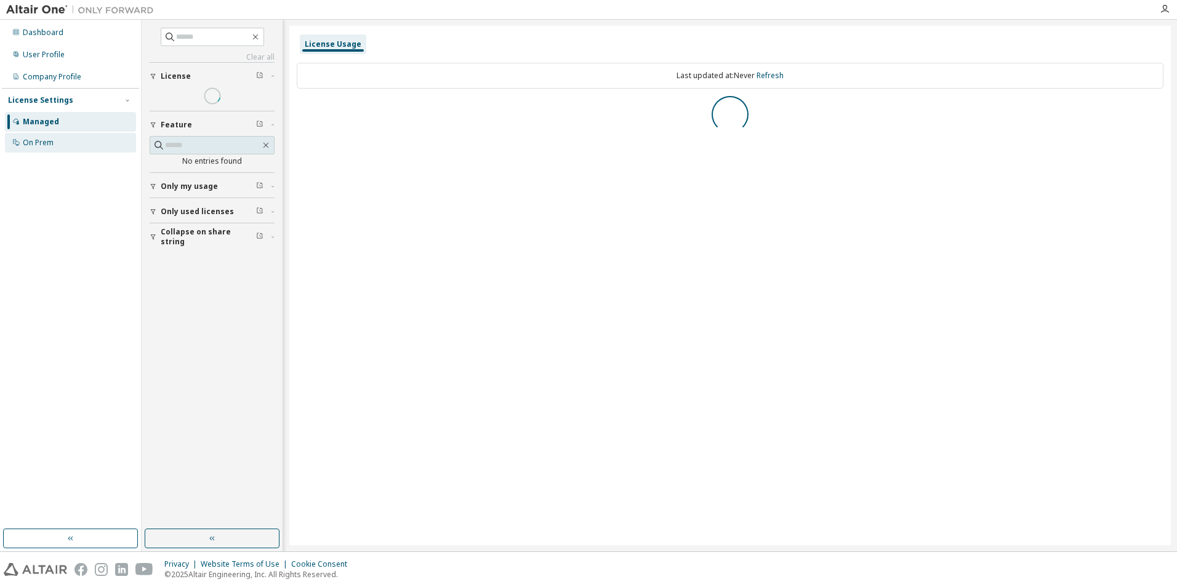
click at [68, 142] on div "On Prem" at bounding box center [70, 143] width 131 height 20
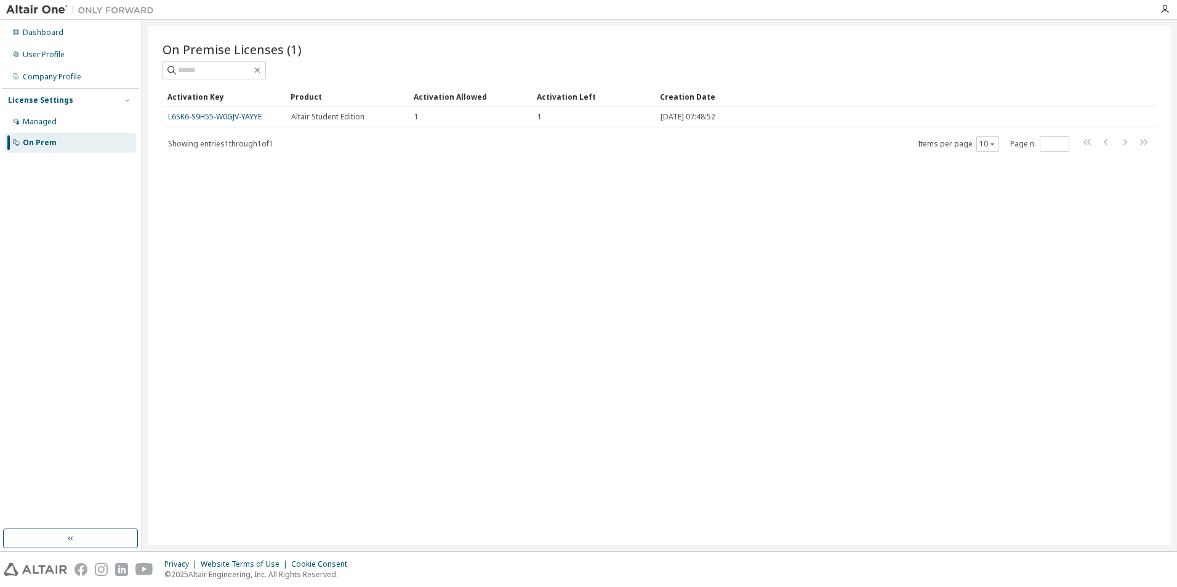
click at [245, 120] on link "L6SK6-S9H55-W0GJV-YAYYE" at bounding box center [215, 116] width 94 height 10
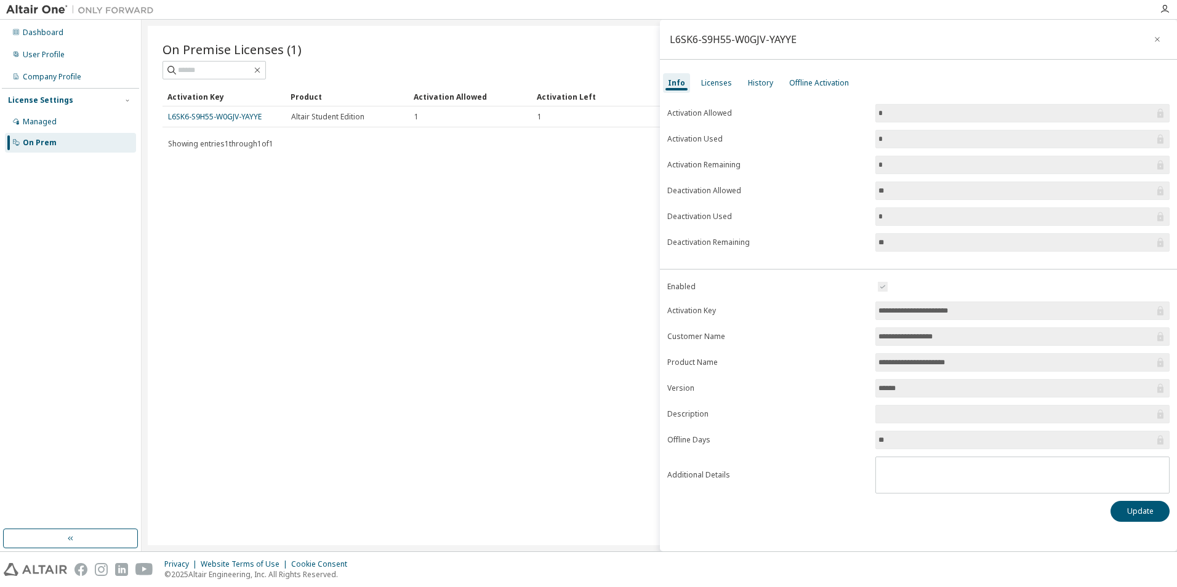
click at [952, 409] on input "text" at bounding box center [1016, 414] width 276 height 12
click at [948, 391] on input "******" at bounding box center [1016, 388] width 276 height 12
click at [714, 80] on div "Licenses" at bounding box center [716, 83] width 31 height 10
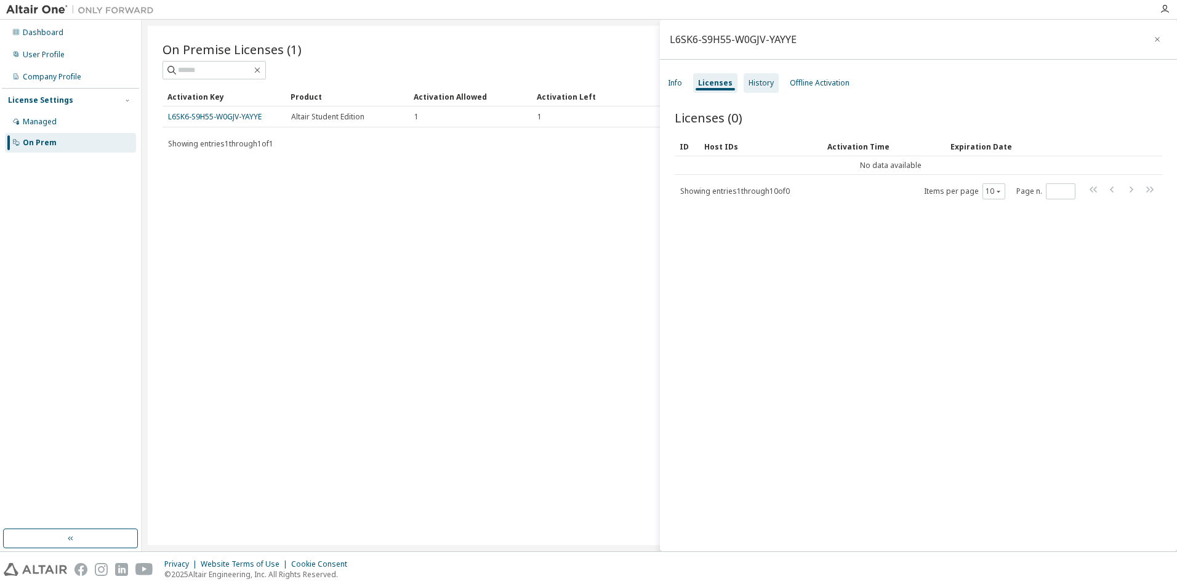
click at [771, 74] on div "History" at bounding box center [760, 83] width 35 height 20
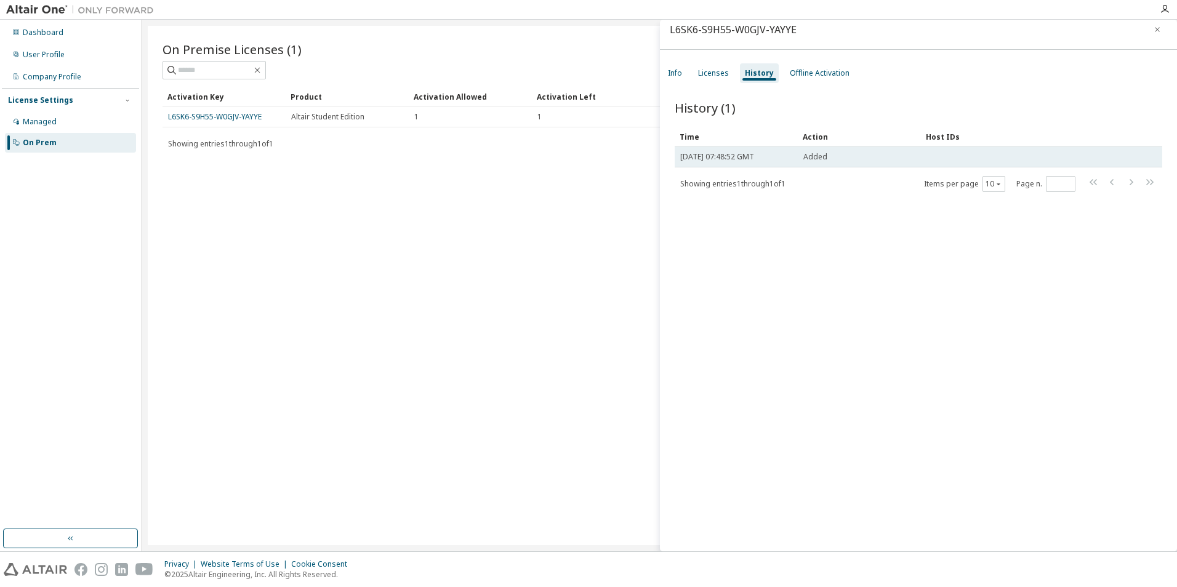
scroll to position [19, 0]
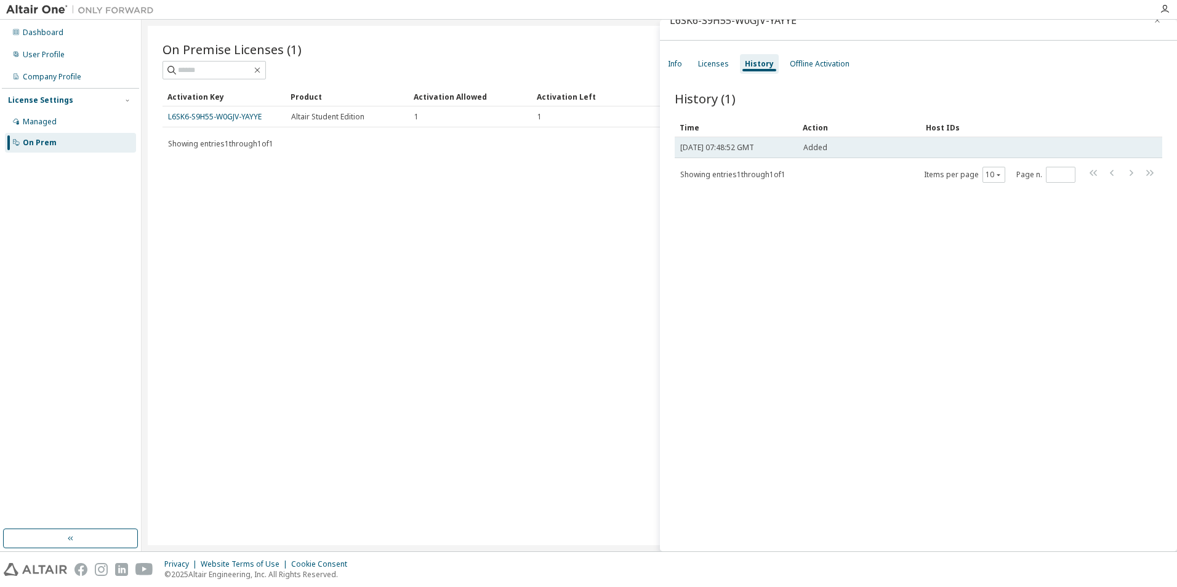
click at [823, 148] on span "Added" at bounding box center [815, 148] width 24 height 10
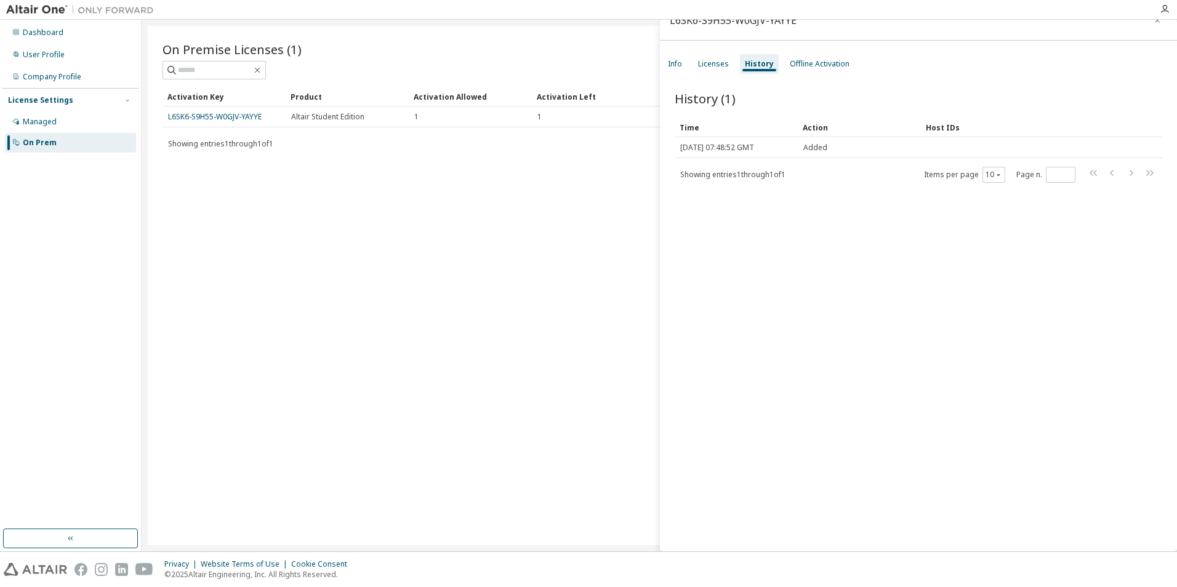
click at [824, 134] on div "Action" at bounding box center [859, 128] width 113 height 20
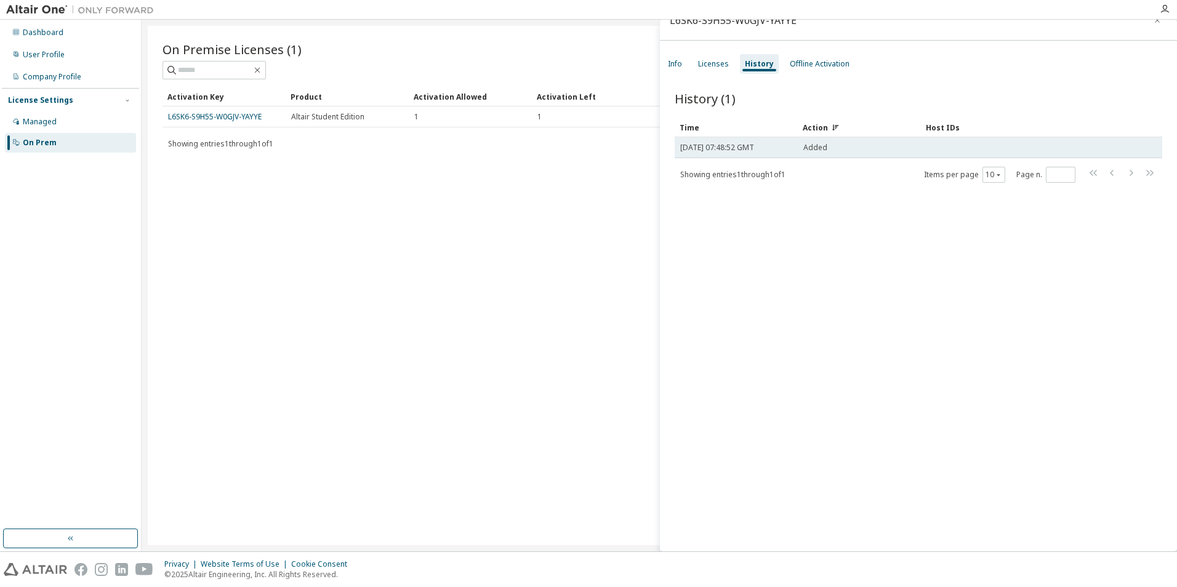
click at [814, 148] on span "Added" at bounding box center [815, 148] width 24 height 10
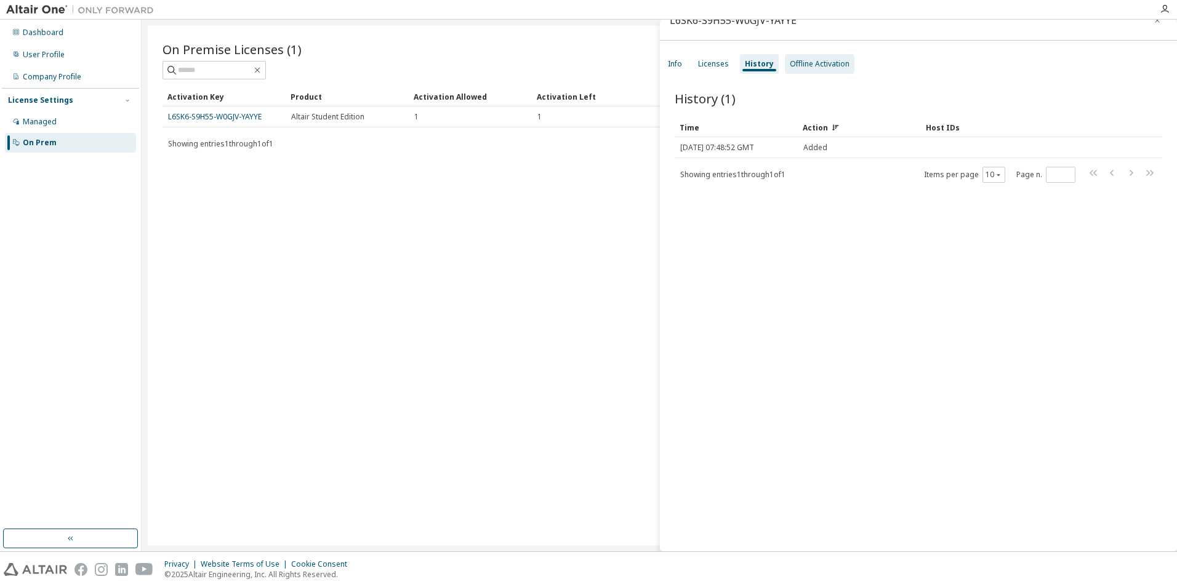
click at [829, 64] on div "Offline Activation" at bounding box center [820, 64] width 60 height 10
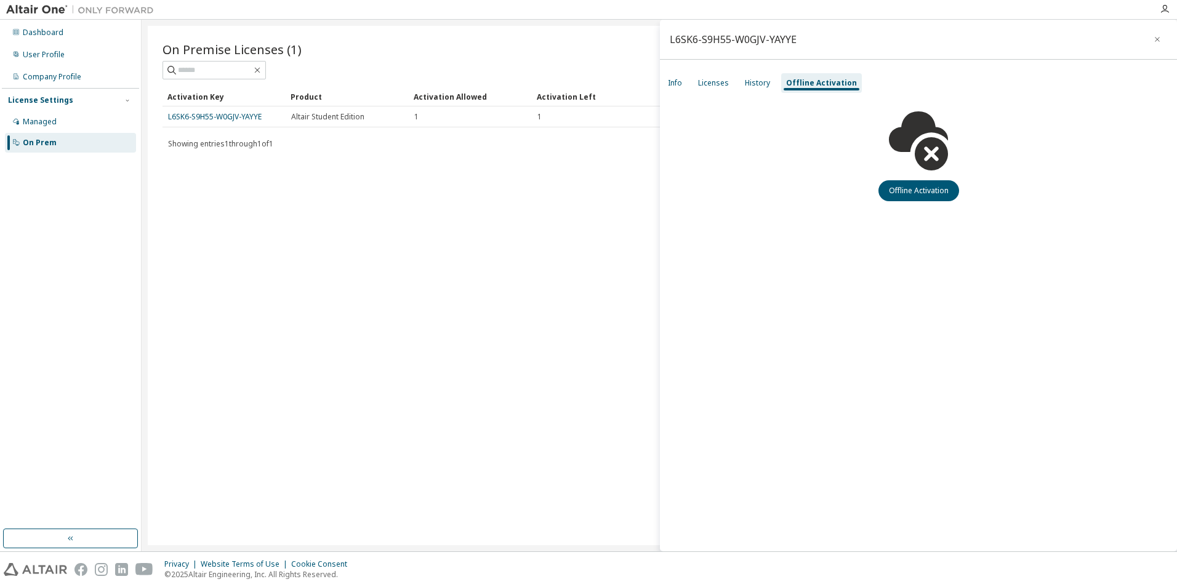
scroll to position [0, 0]
click at [756, 83] on div "History" at bounding box center [757, 83] width 25 height 10
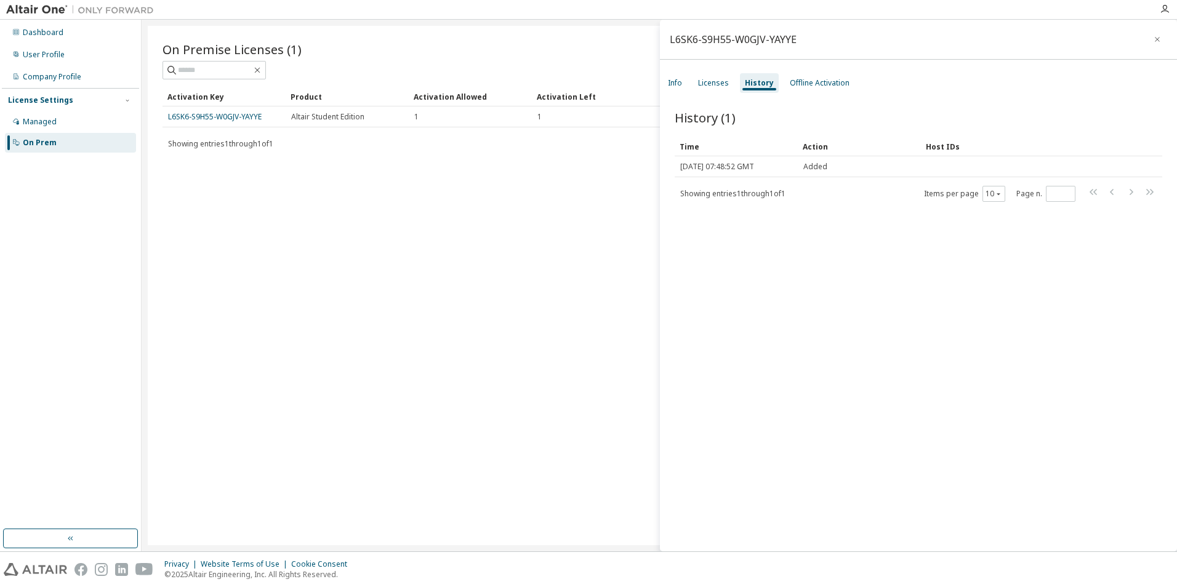
click at [759, 190] on span "Showing entries 1 through 1 of 1" at bounding box center [732, 193] width 105 height 10
click at [74, 123] on div "Managed" at bounding box center [70, 122] width 131 height 20
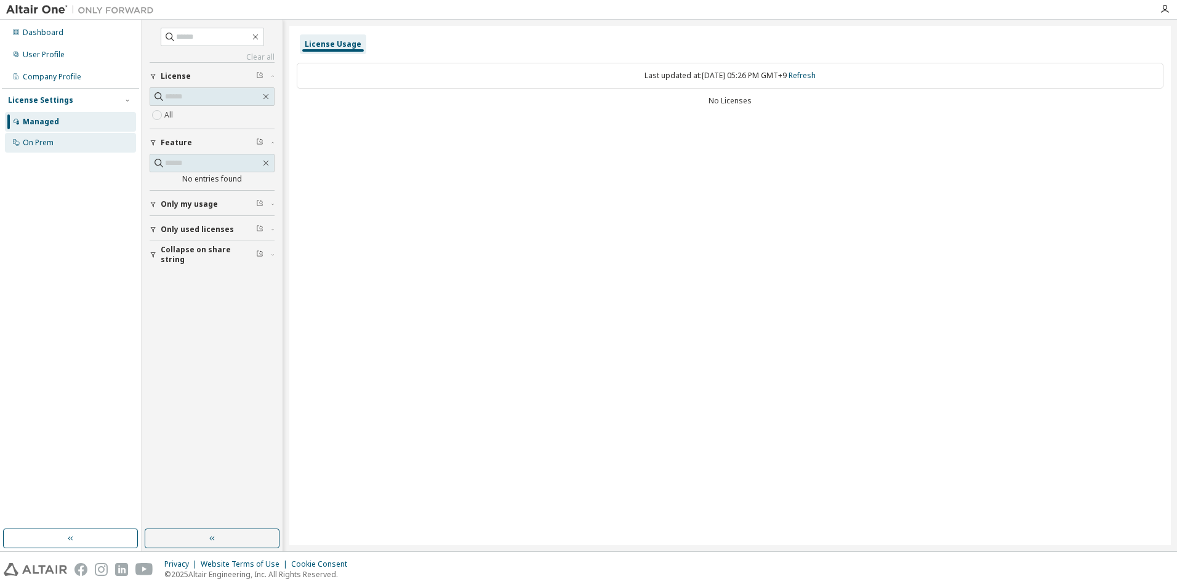
click at [68, 142] on div "On Prem" at bounding box center [70, 143] width 131 height 20
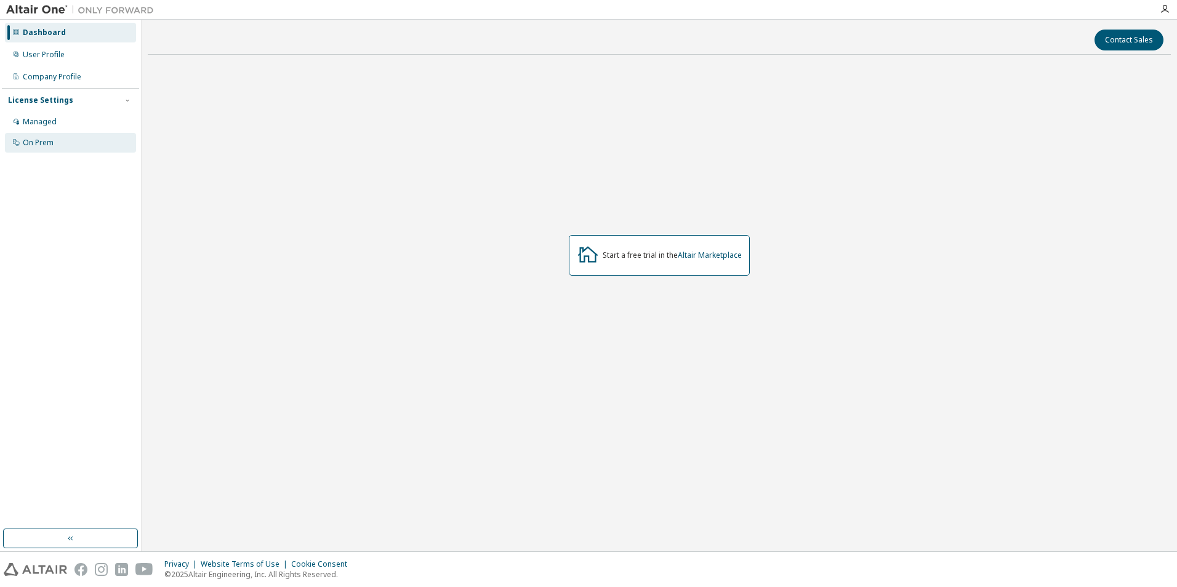
click at [52, 146] on div "On Prem" at bounding box center [38, 143] width 31 height 10
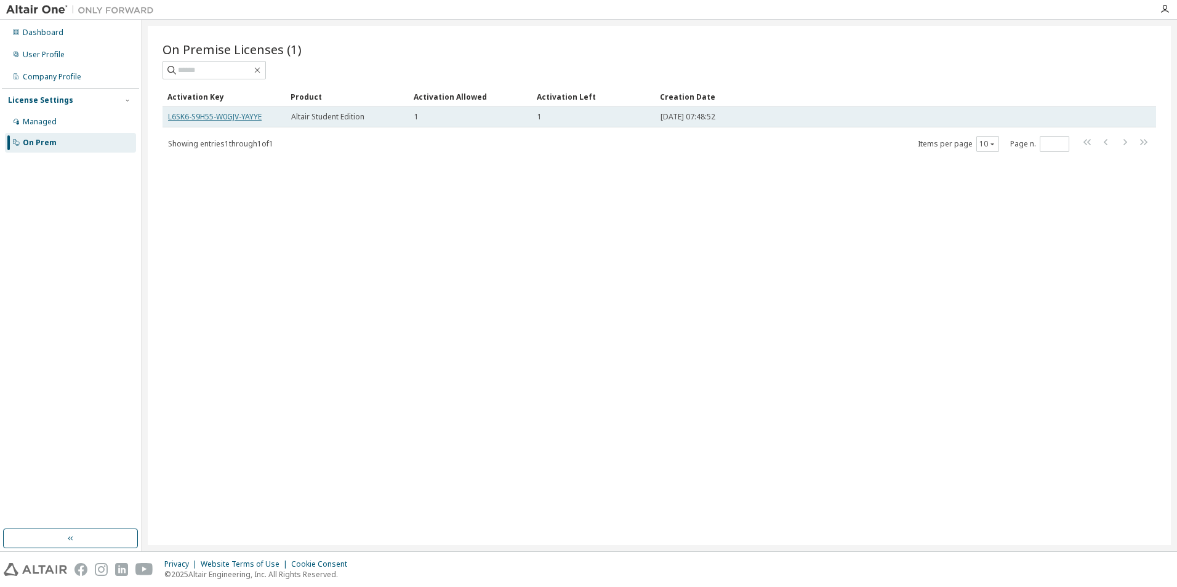
click at [253, 116] on link "L6SK6-S9H55-W0GJV-YAYYE" at bounding box center [215, 116] width 94 height 10
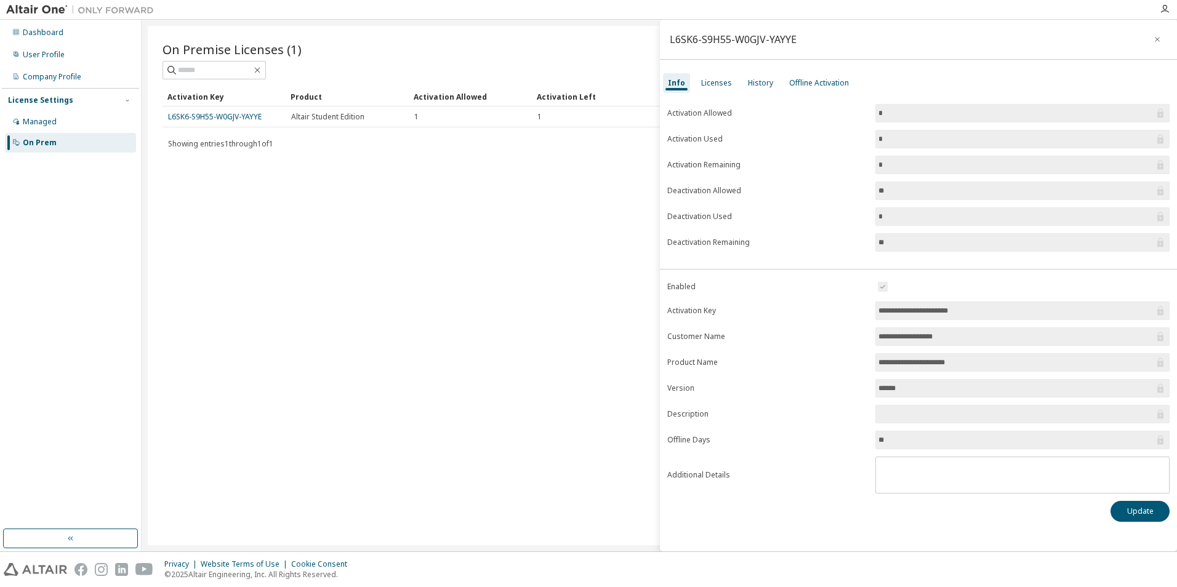
drag, startPoint x: 971, startPoint y: 310, endPoint x: 834, endPoint y: 310, distance: 137.3
click at [834, 310] on form "**********" at bounding box center [918, 386] width 502 height 214
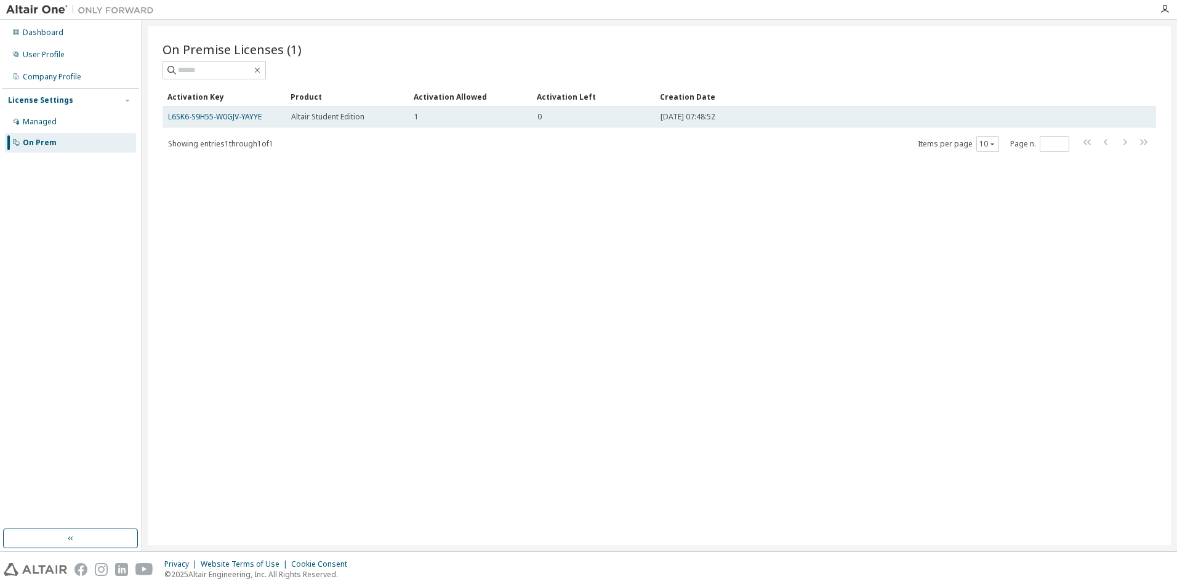
click at [452, 121] on div "1" at bounding box center [470, 117] width 112 height 10
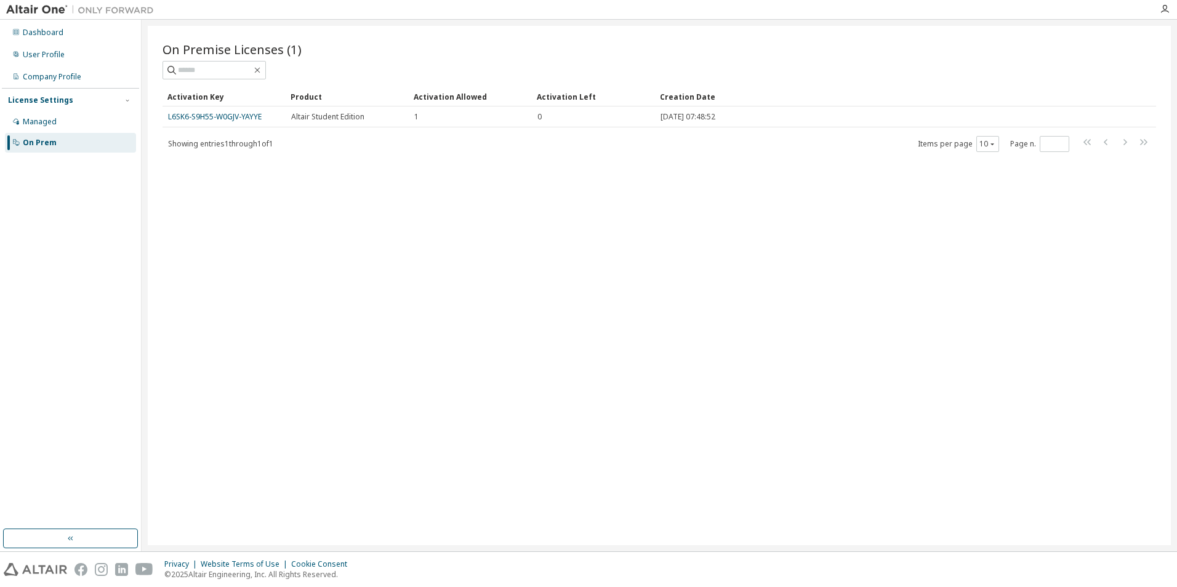
click at [468, 96] on div "Activation Allowed" at bounding box center [470, 97] width 113 height 20
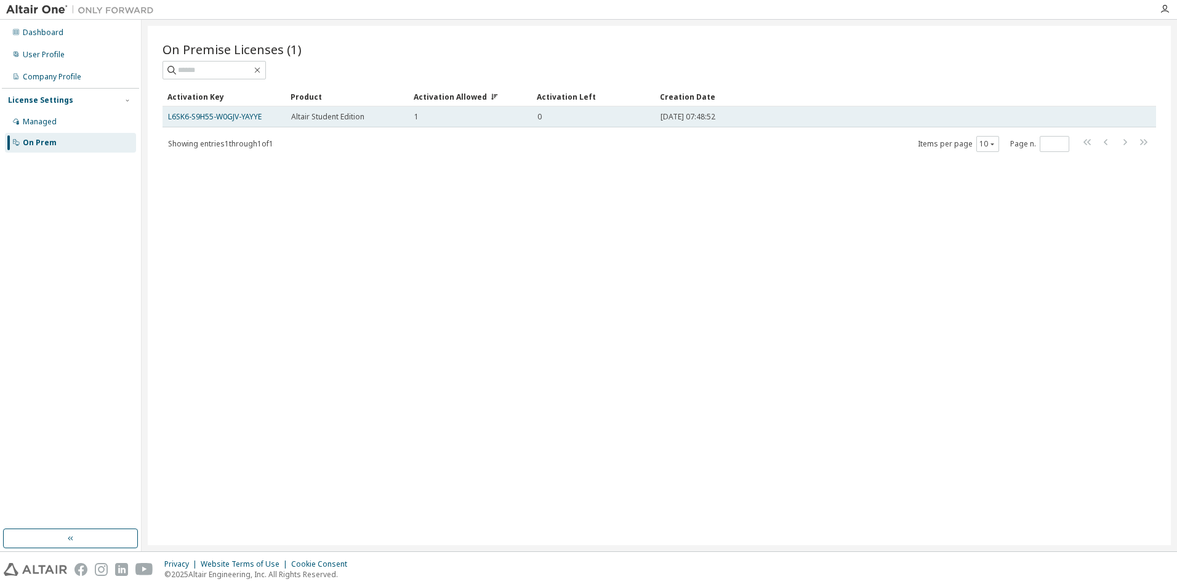
click at [456, 114] on div "1" at bounding box center [470, 117] width 112 height 10
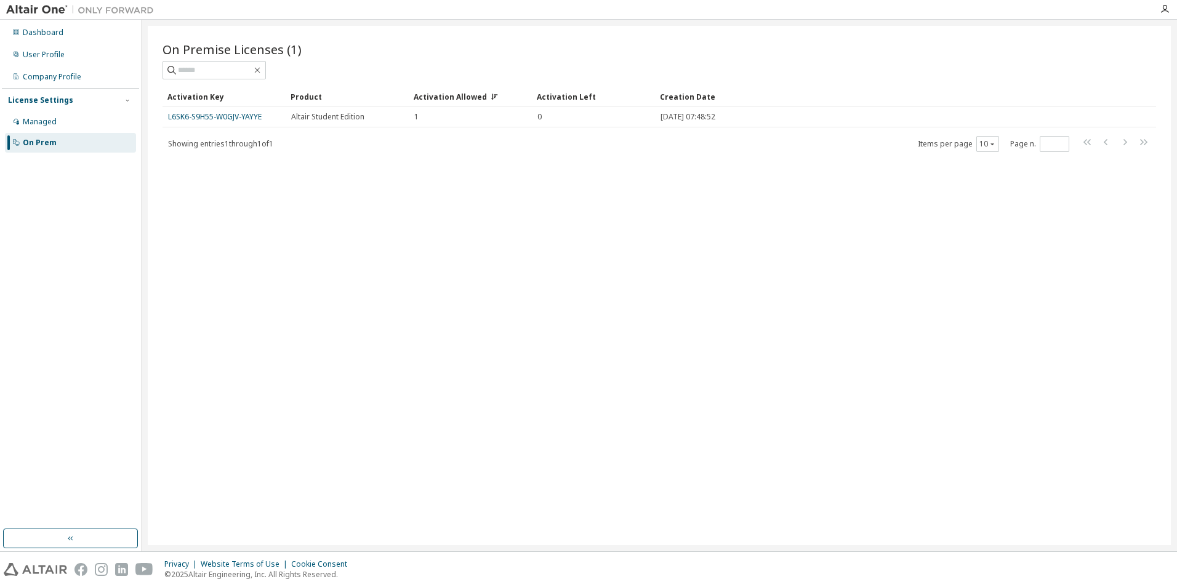
click at [560, 97] on div "Activation Left" at bounding box center [593, 97] width 113 height 20
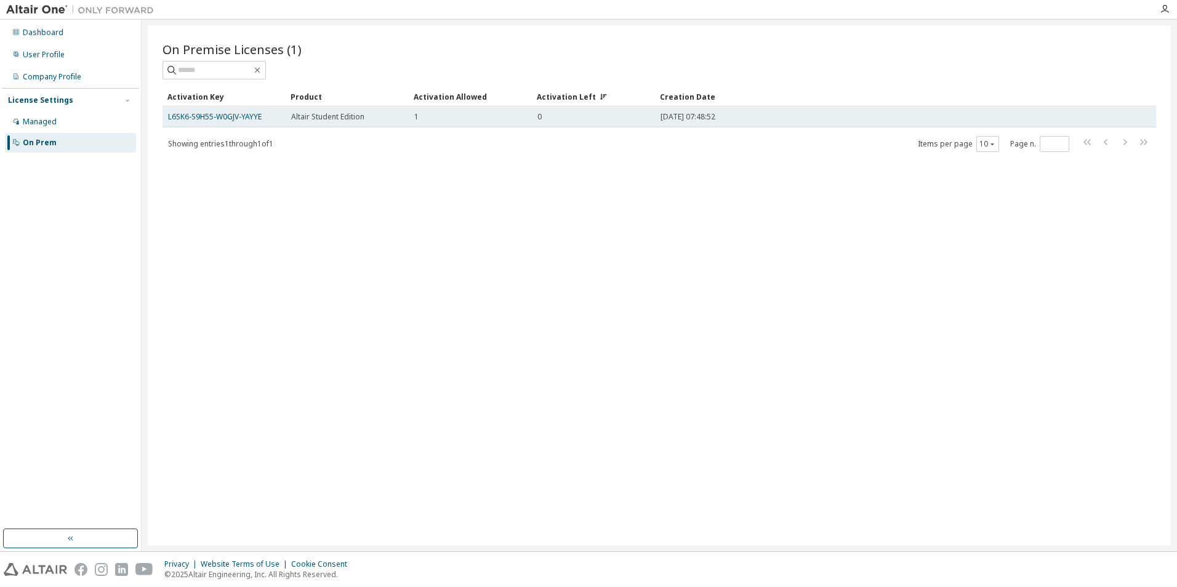
click at [550, 114] on div "0" at bounding box center [593, 117] width 112 height 10
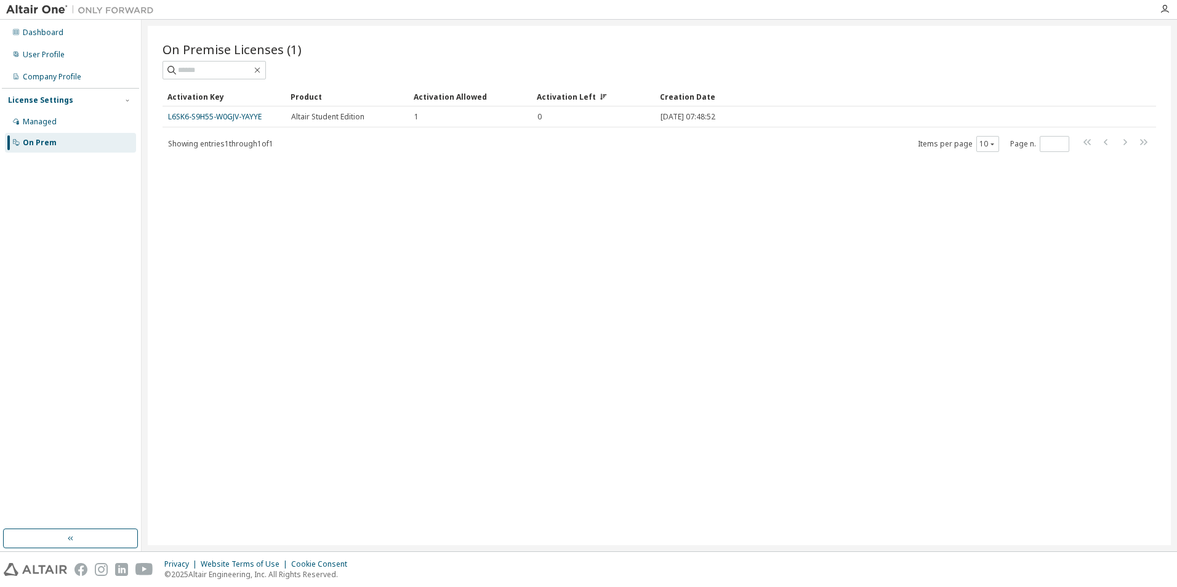
click at [571, 87] on div "Activation Left" at bounding box center [593, 97] width 113 height 20
click at [458, 95] on div "Activation Allowed" at bounding box center [470, 97] width 113 height 20
click at [312, 102] on div "Product" at bounding box center [347, 97] width 113 height 20
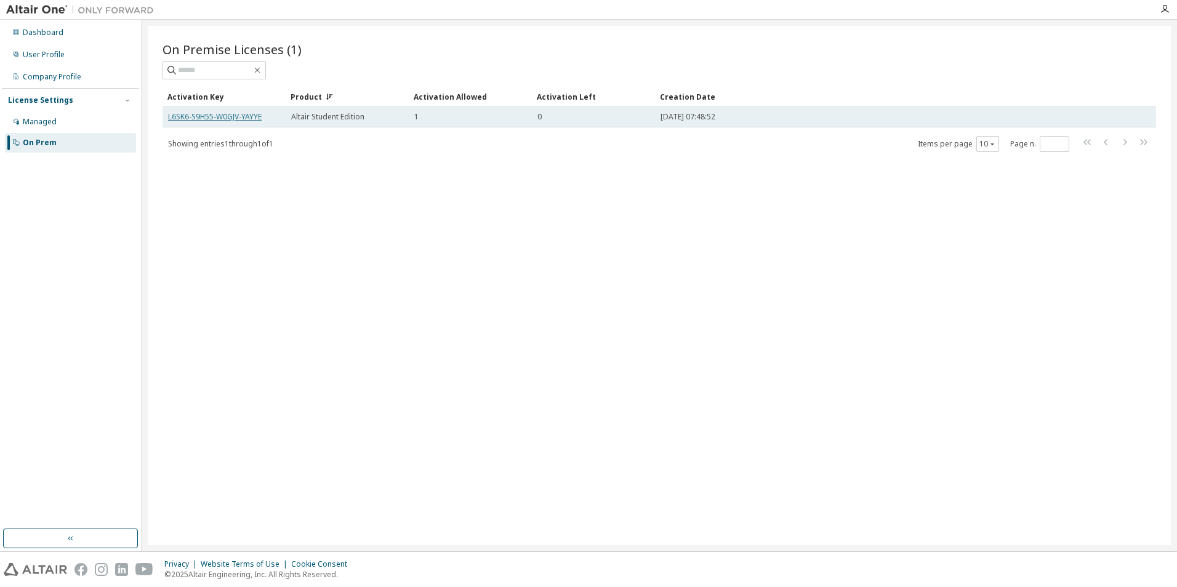
click at [221, 114] on link "L6SK6-S9H55-W0GJV-YAYYE" at bounding box center [215, 116] width 94 height 10
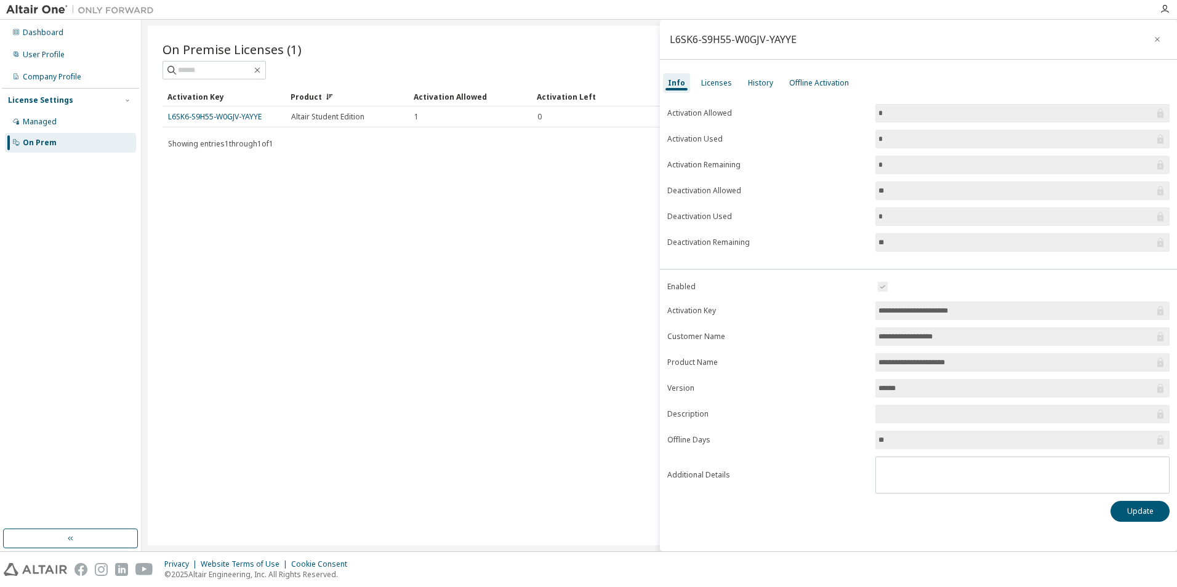
drag, startPoint x: 972, startPoint y: 314, endPoint x: 872, endPoint y: 318, distance: 99.8
click at [872, 318] on form "**********" at bounding box center [918, 386] width 502 height 214
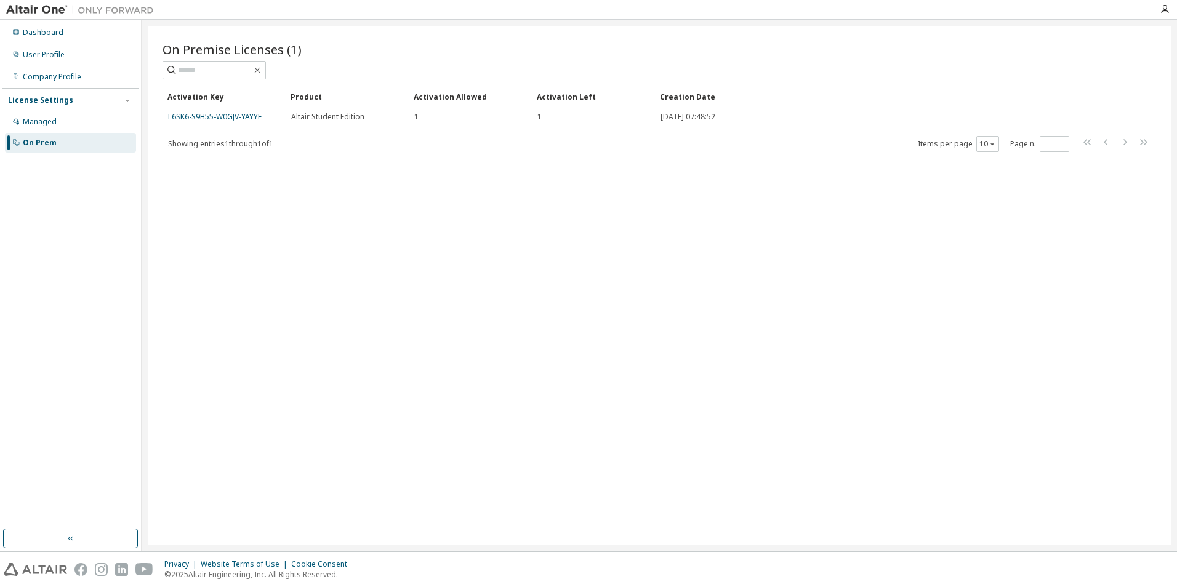
click at [232, 116] on link "L6SK6-S9H55-W0GJV-YAYYE" at bounding box center [215, 116] width 94 height 10
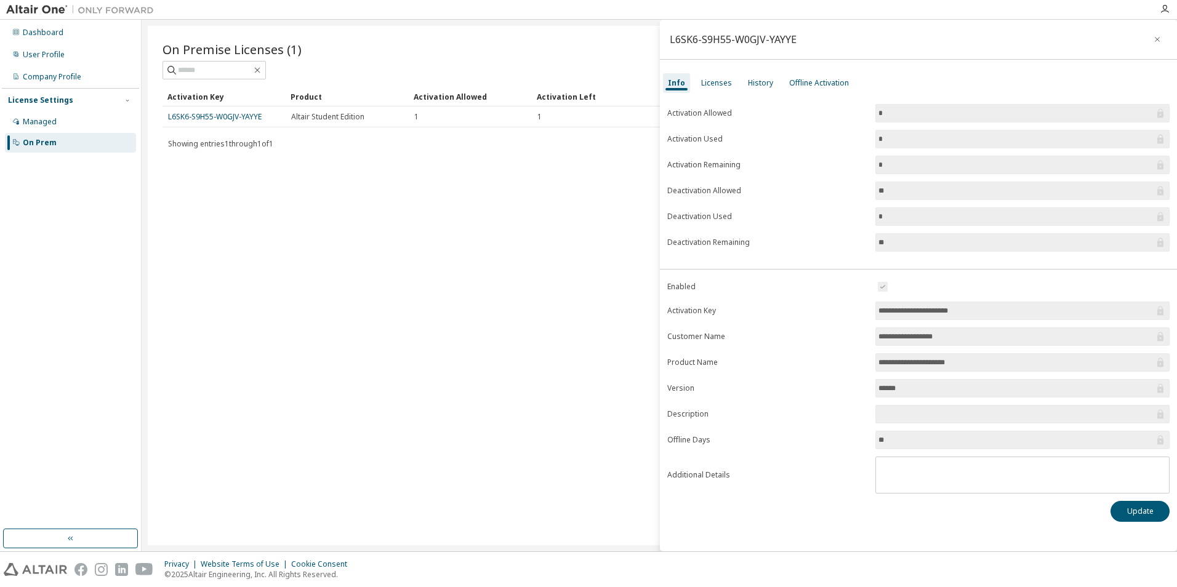
drag, startPoint x: 977, startPoint y: 313, endPoint x: 849, endPoint y: 311, distance: 128.6
click at [849, 311] on form "**********" at bounding box center [918, 386] width 502 height 214
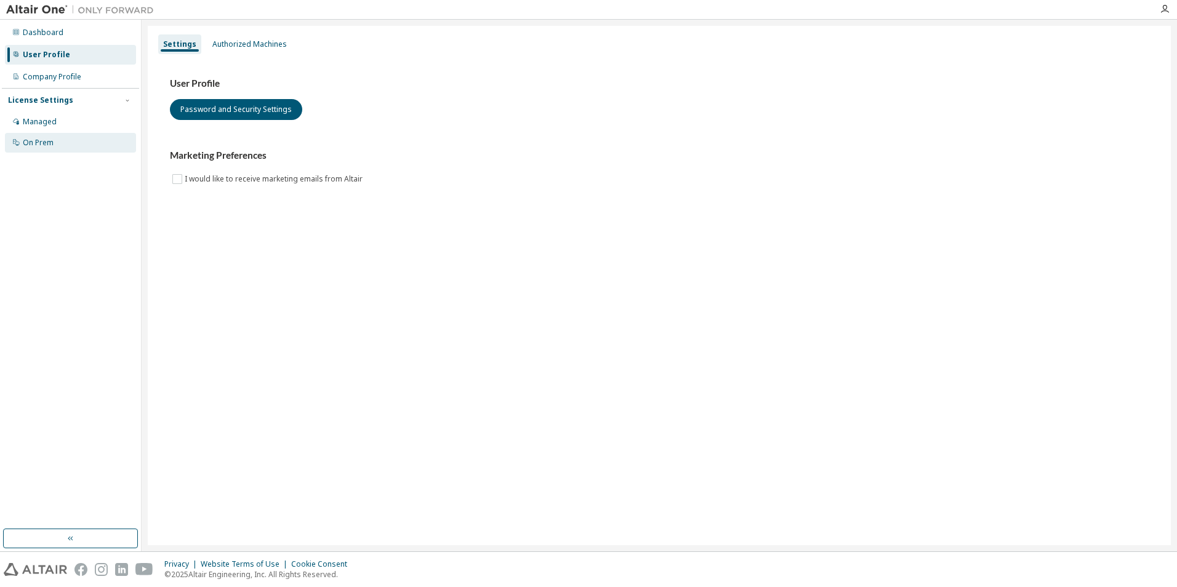
click at [93, 150] on div "On Prem" at bounding box center [70, 143] width 131 height 20
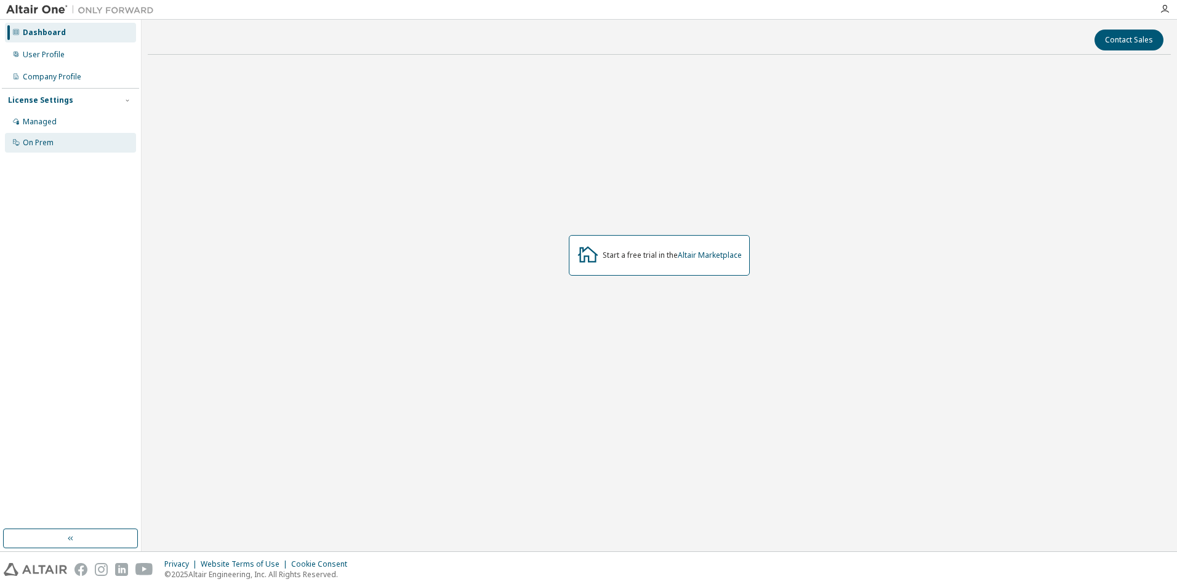
click at [74, 152] on div "On Prem" at bounding box center [70, 143] width 131 height 20
click at [1159, 4] on div at bounding box center [1164, 9] width 25 height 10
click at [1164, 7] on icon "button" at bounding box center [1165, 9] width 10 height 10
